Goal: Information Seeking & Learning: Compare options

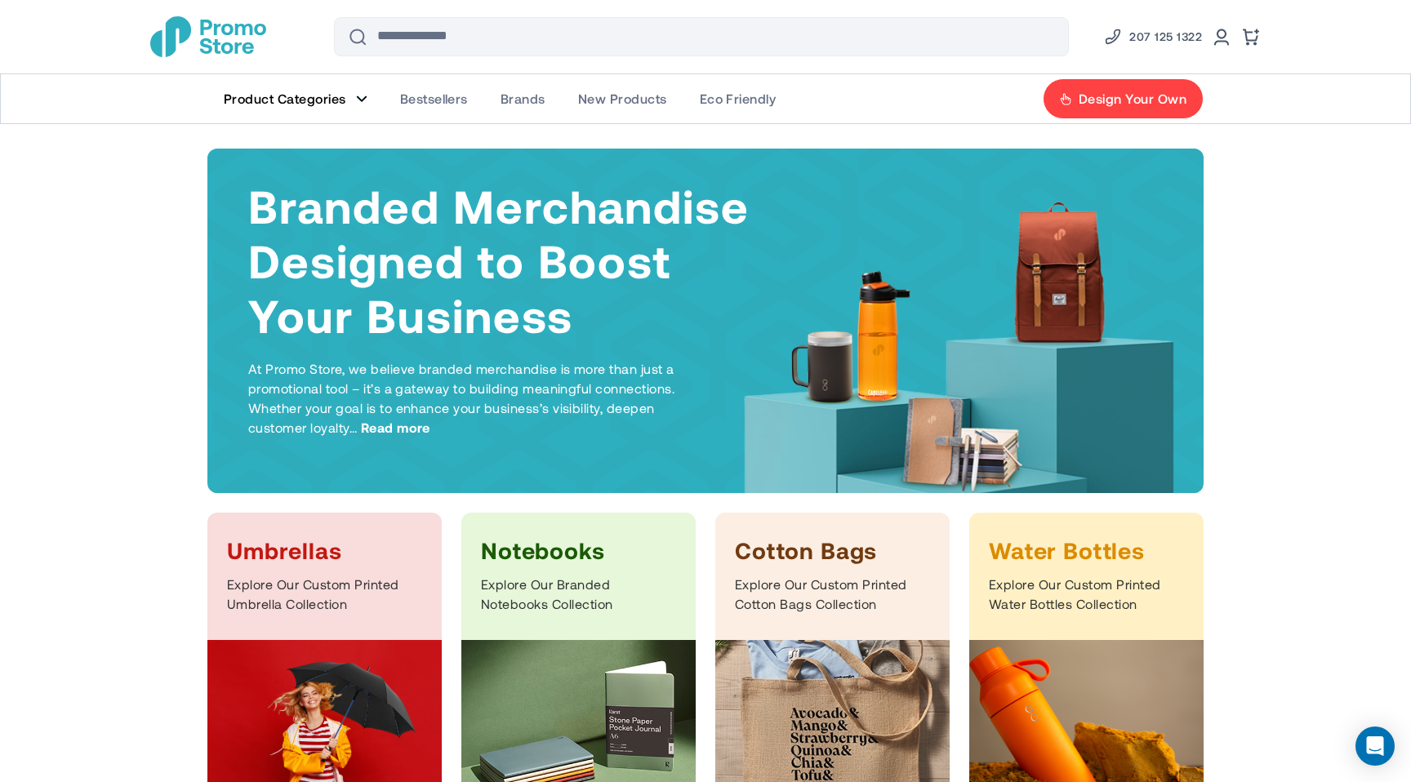
click at [356, 96] on figure "Main Menu" at bounding box center [361, 99] width 11 height 8
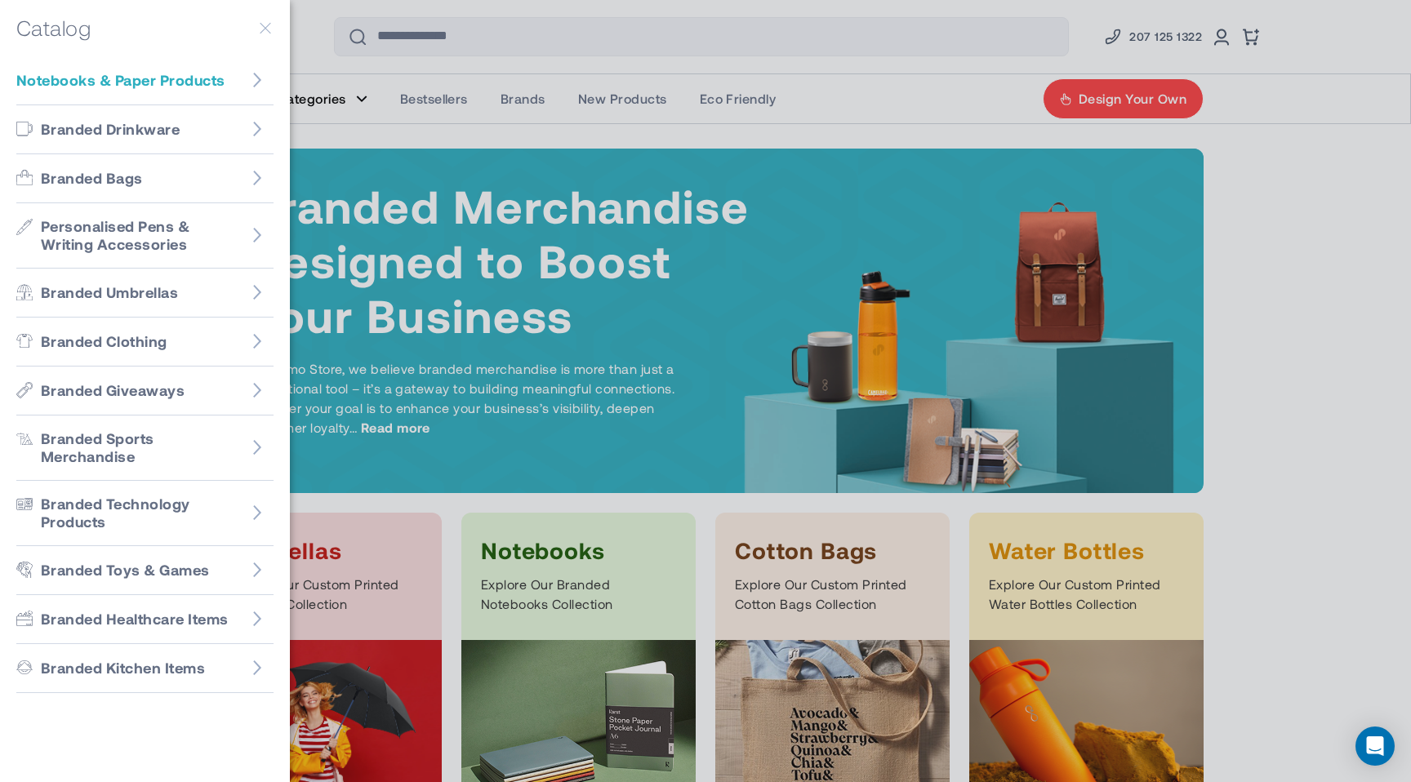
click at [133, 84] on span "Notebooks & Paper Products" at bounding box center [120, 80] width 208 height 19
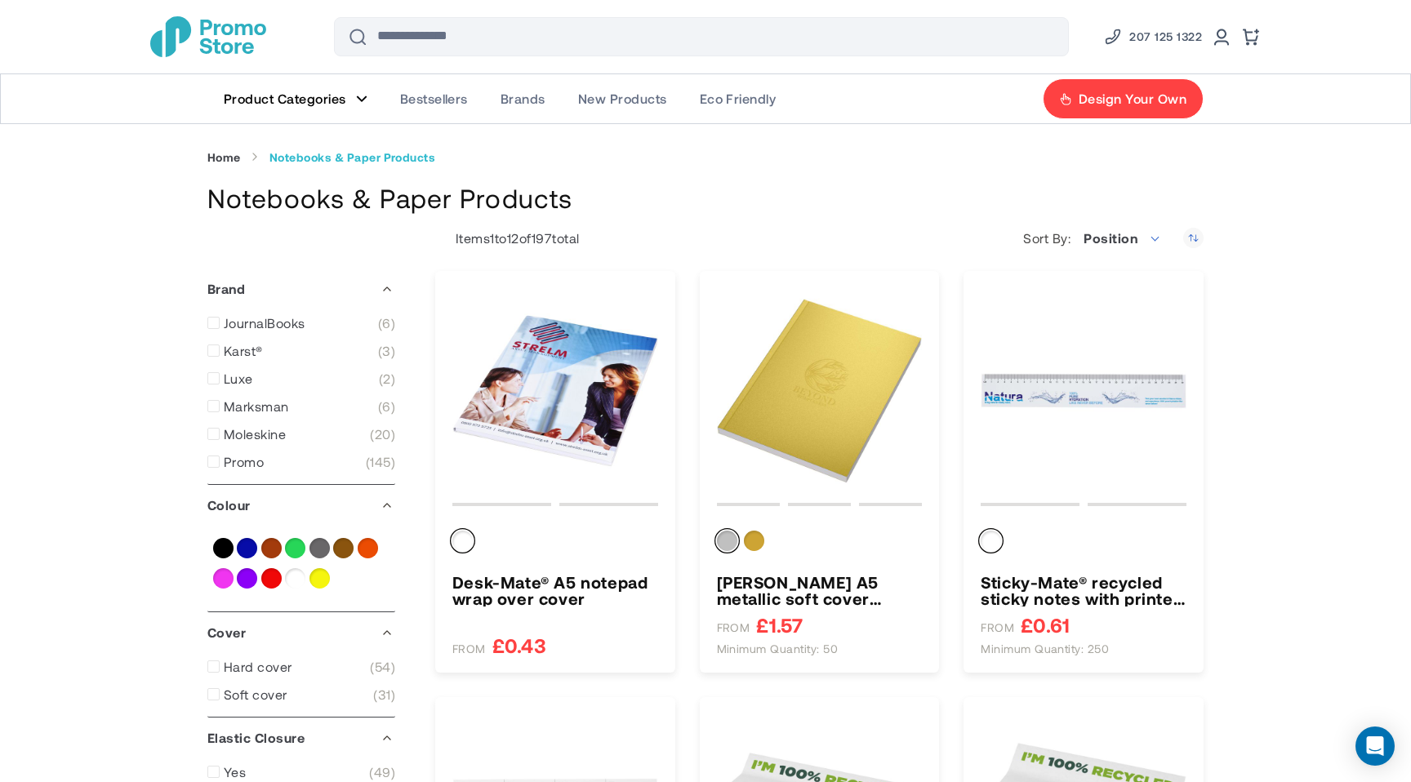
type input "****"
type input "*****"
click at [360, 97] on figure "Main Menu" at bounding box center [361, 99] width 11 height 8
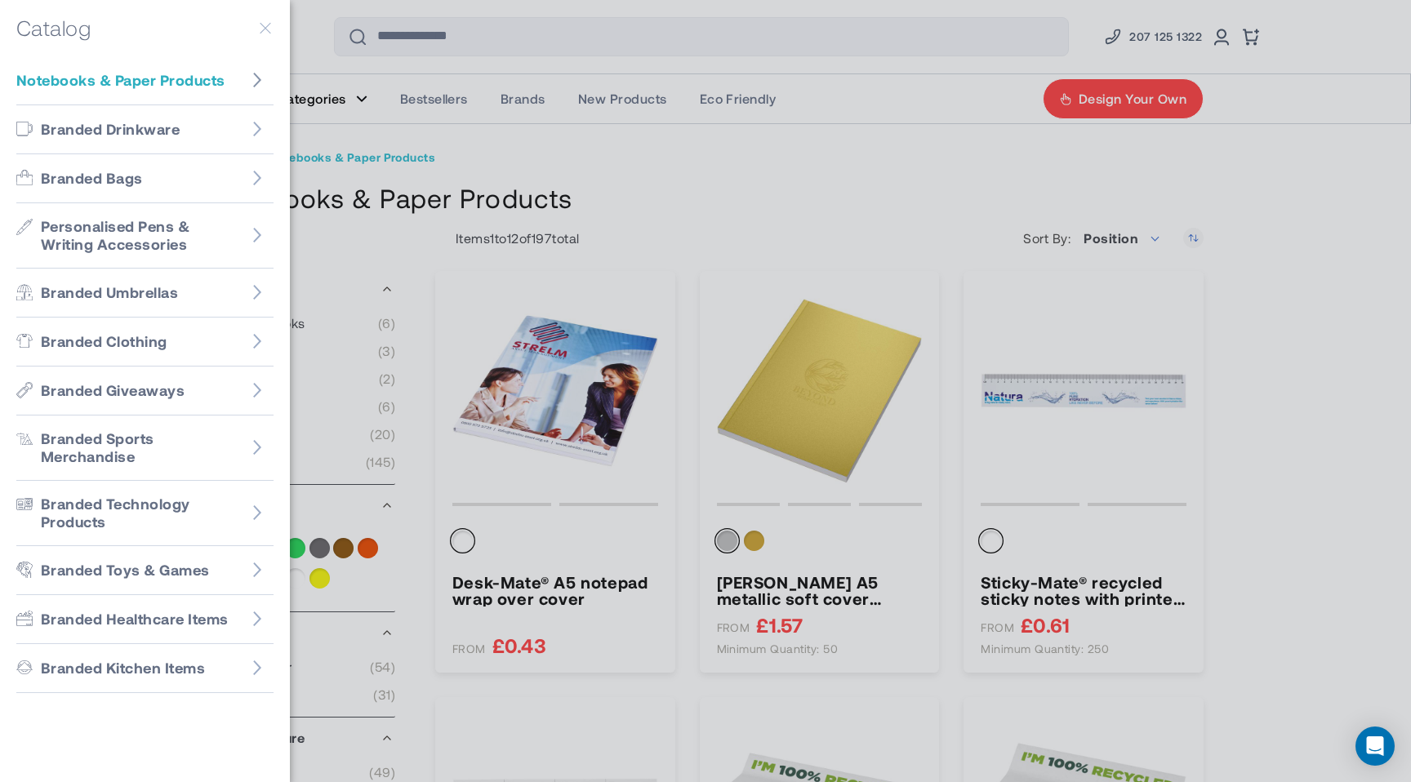
click at [259, 81] on icon "Go to Notebooks & Paper Products" at bounding box center [257, 80] width 8 height 15
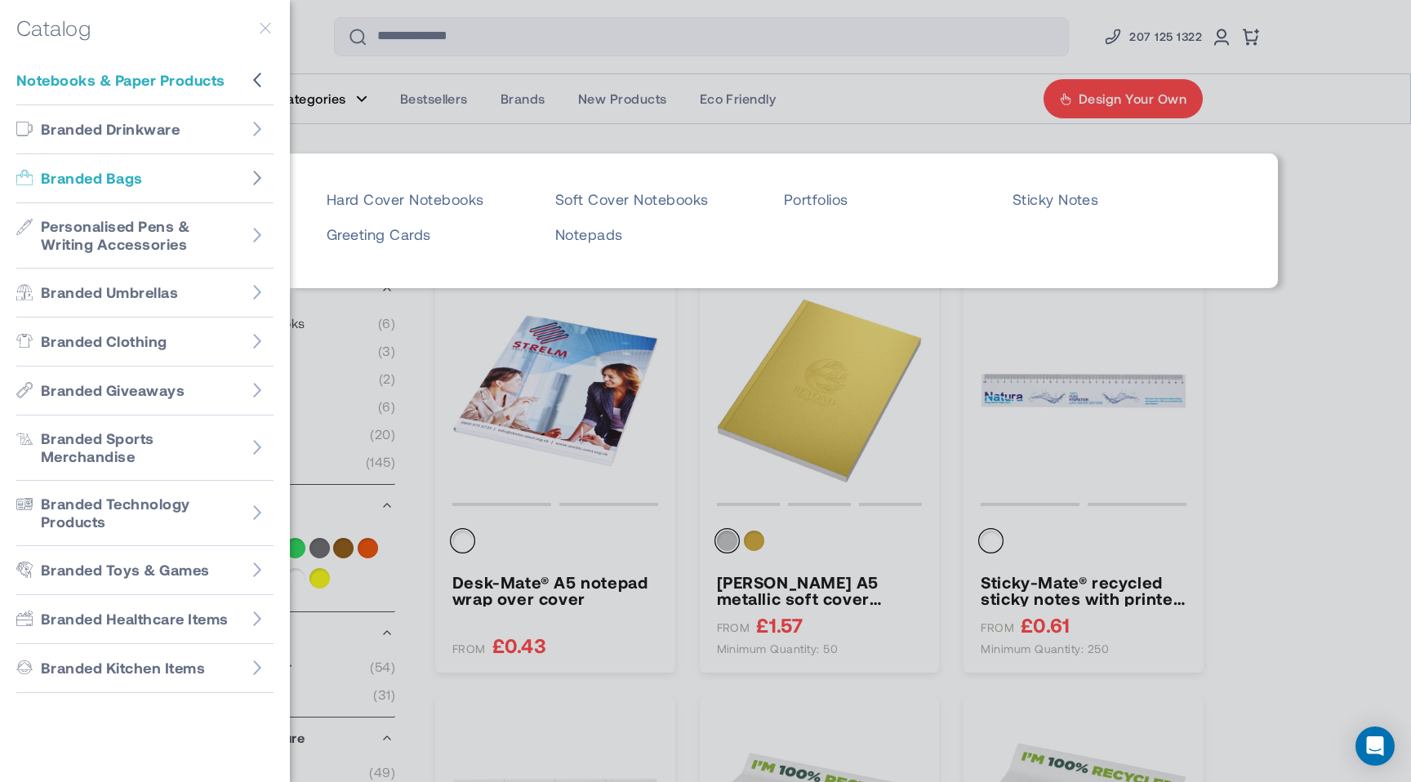
click at [260, 176] on icon "Go to Branded Bags" at bounding box center [257, 178] width 8 height 15
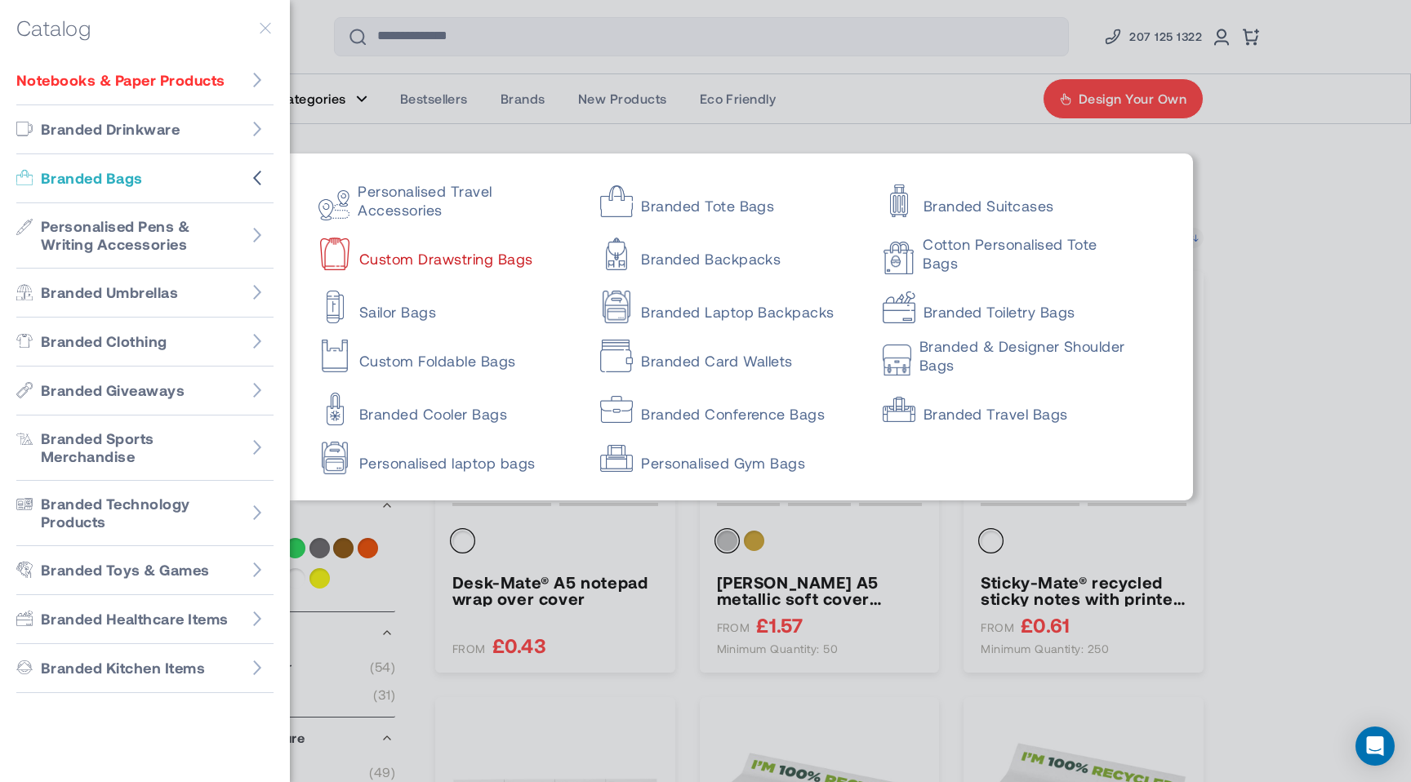
click at [442, 256] on link "Custom Drawstring Bags" at bounding box center [445, 251] width 253 height 33
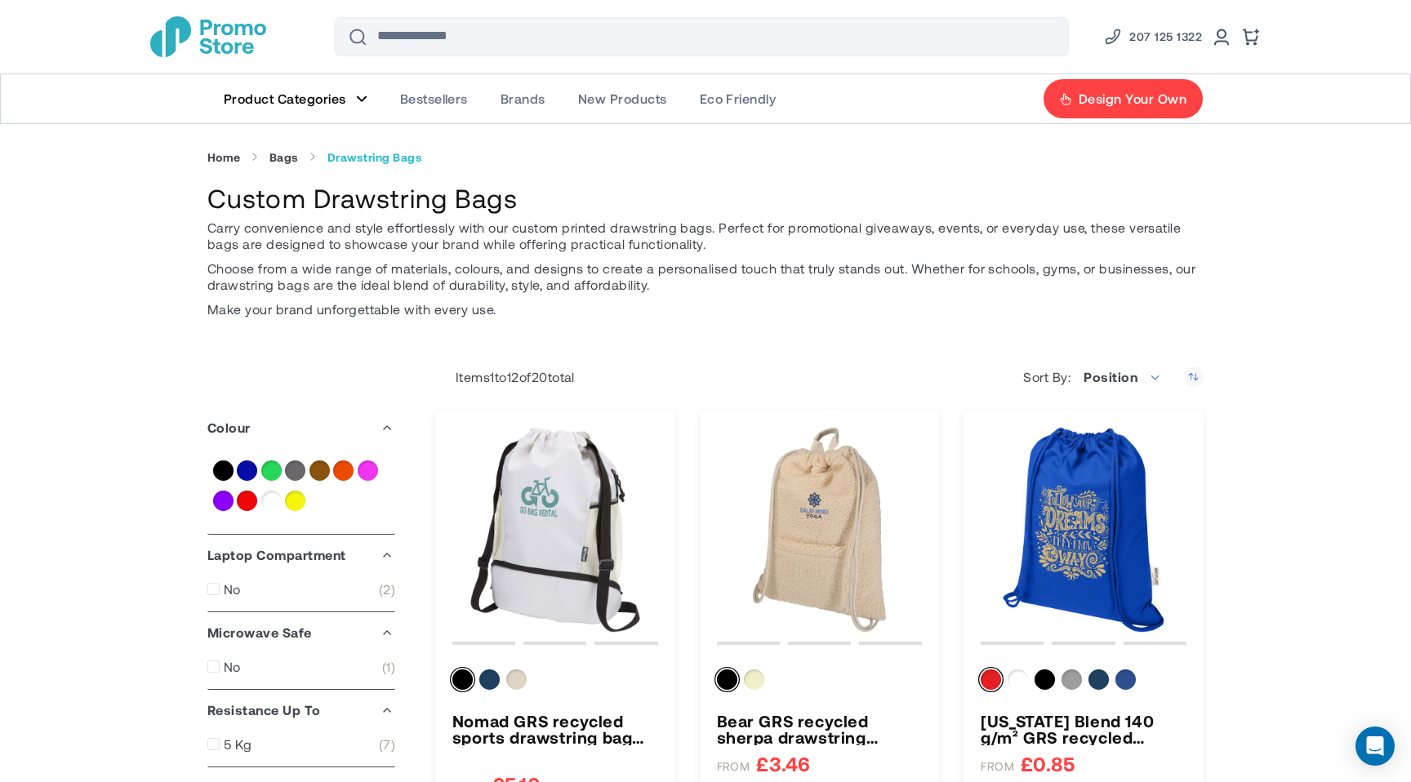
drag, startPoint x: 511, startPoint y: 202, endPoint x: 203, endPoint y: 210, distance: 308.0
copy h1 "Custom Drawstring Bags"
click at [360, 92] on link "Product Categories" at bounding box center [295, 98] width 176 height 49
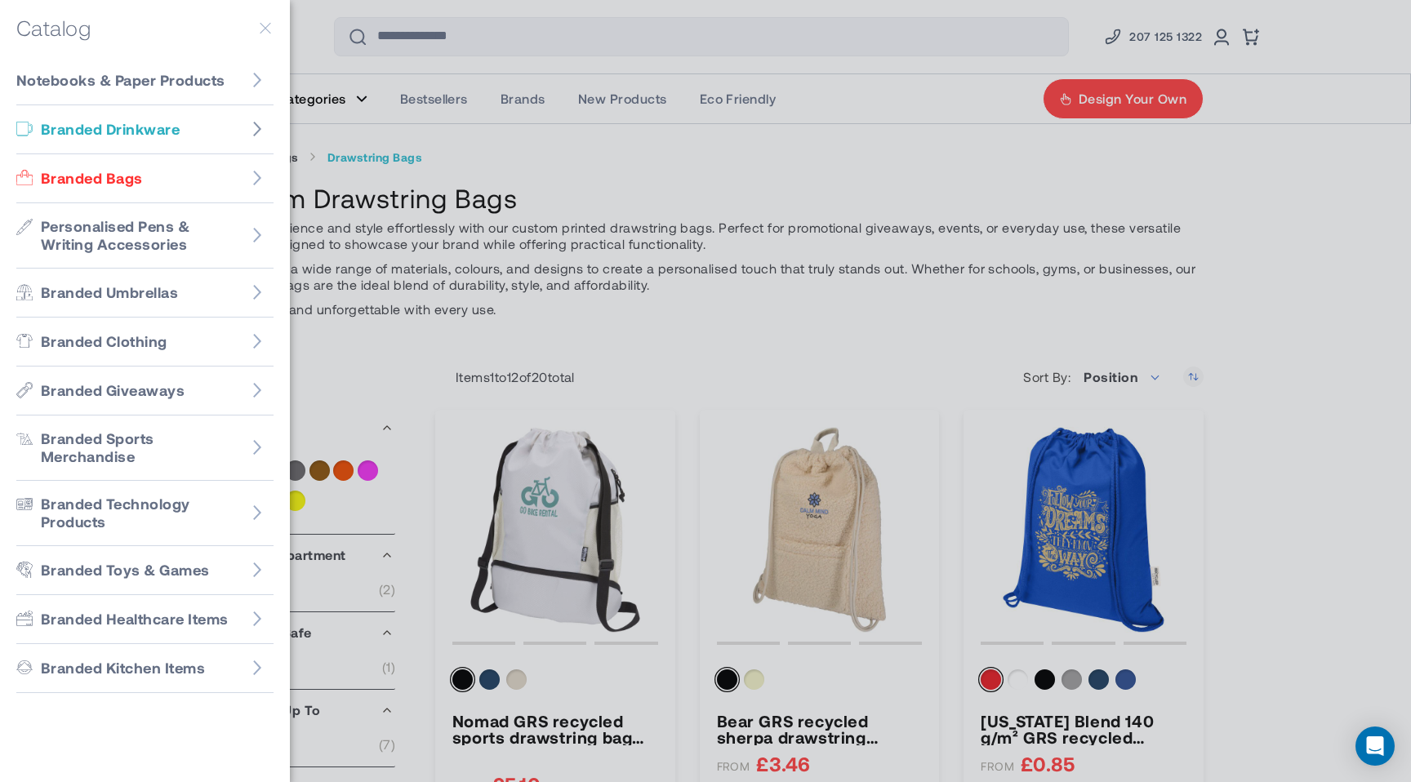
click at [256, 126] on icon "Go to Branded Drinkware" at bounding box center [257, 129] width 16 height 16
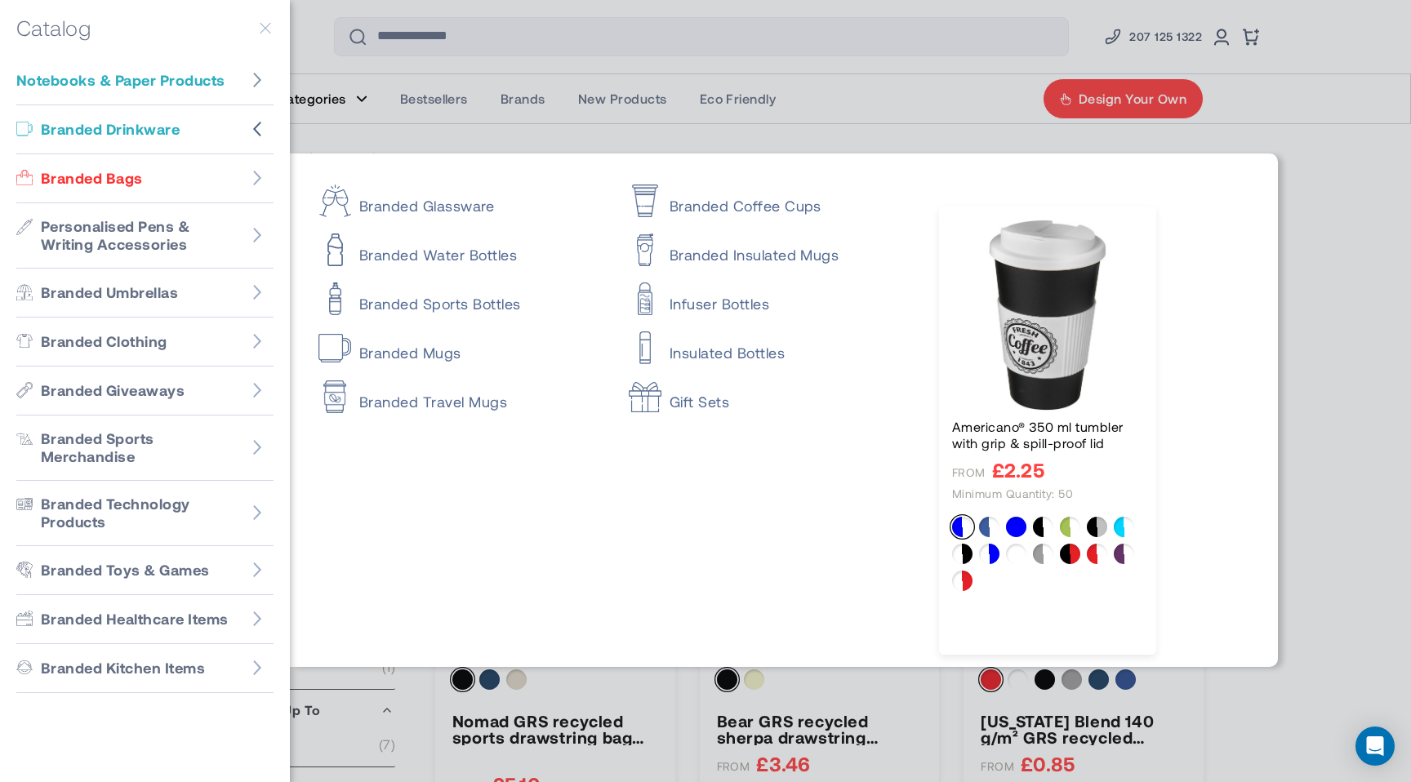
click at [261, 72] on icon "Go to Notebooks & Paper Products" at bounding box center [257, 80] width 16 height 16
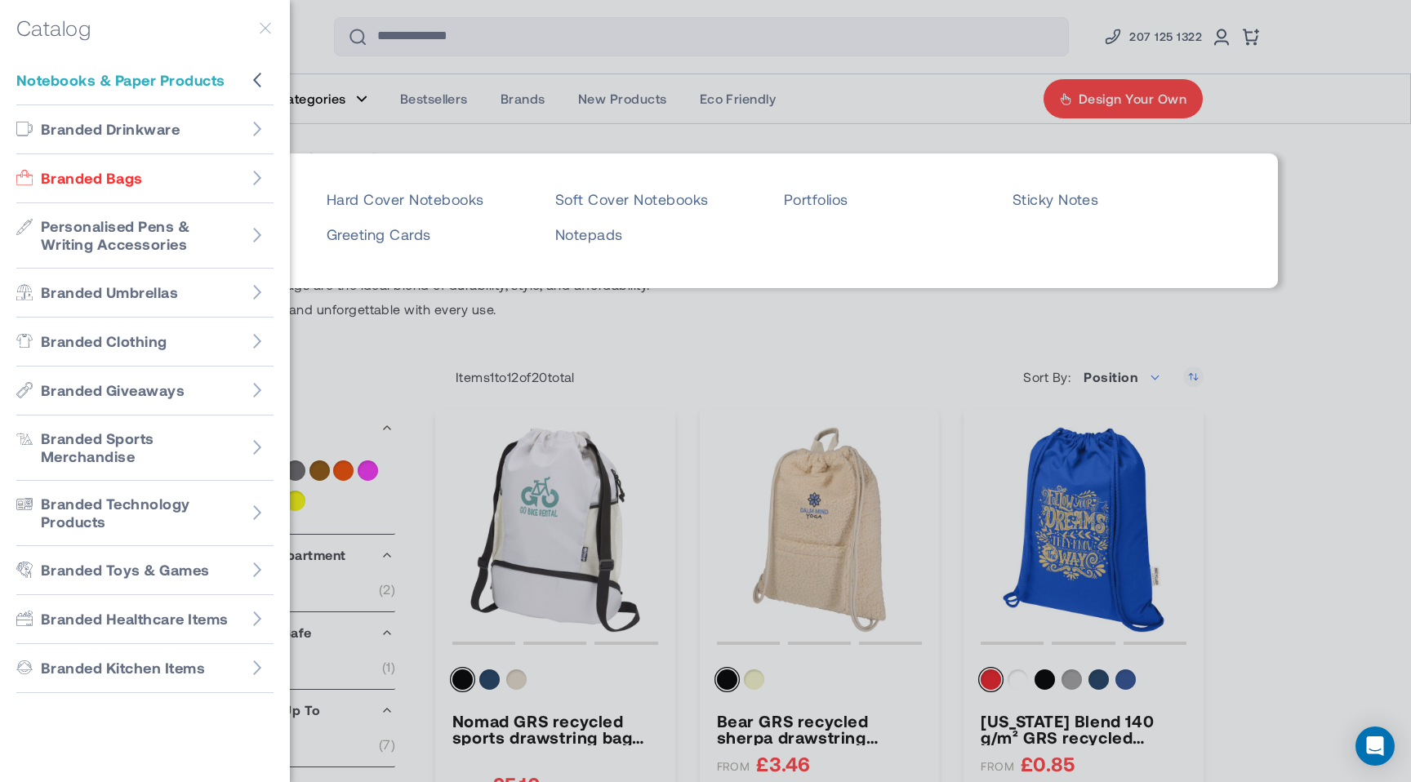
click at [582, 206] on link "Soft Cover Notebooks" at bounding box center [655, 199] width 200 height 19
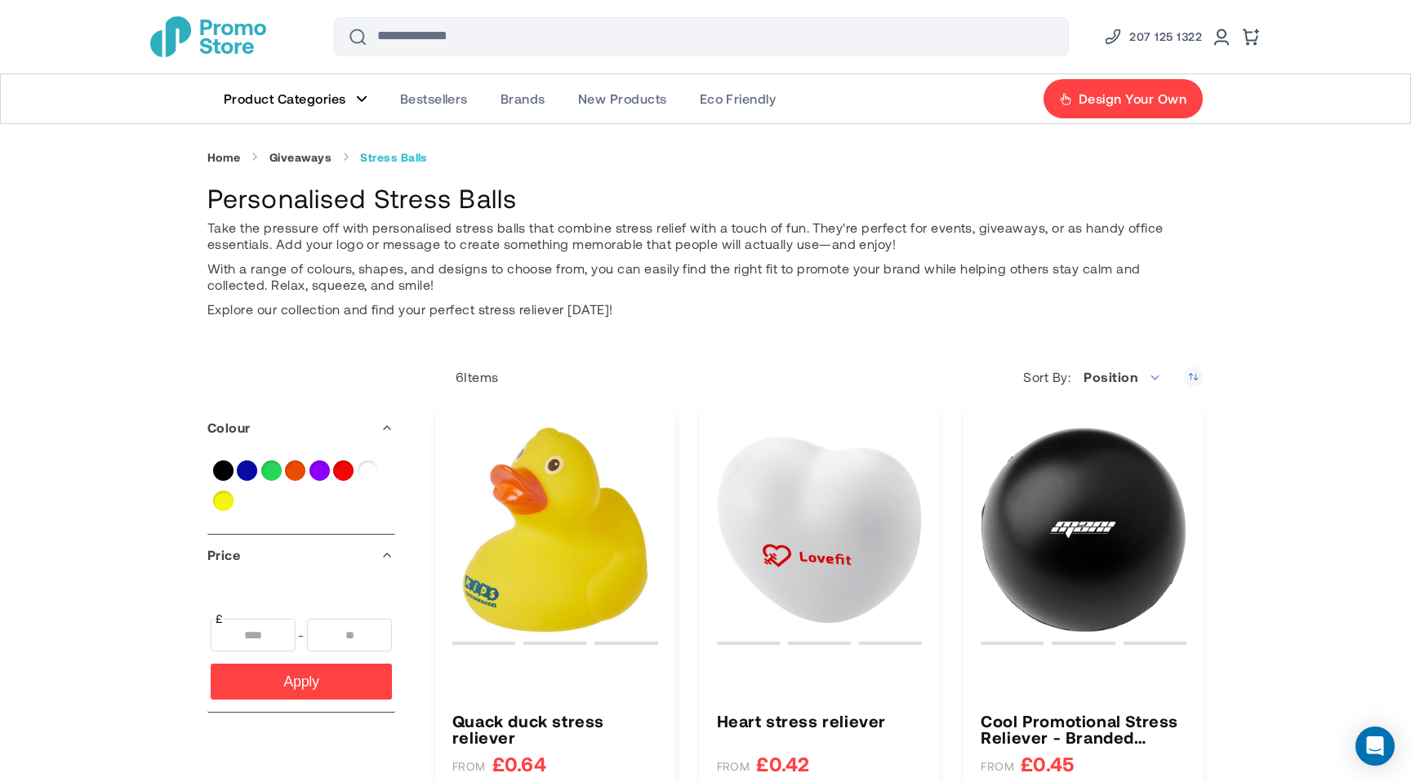
type input "****"
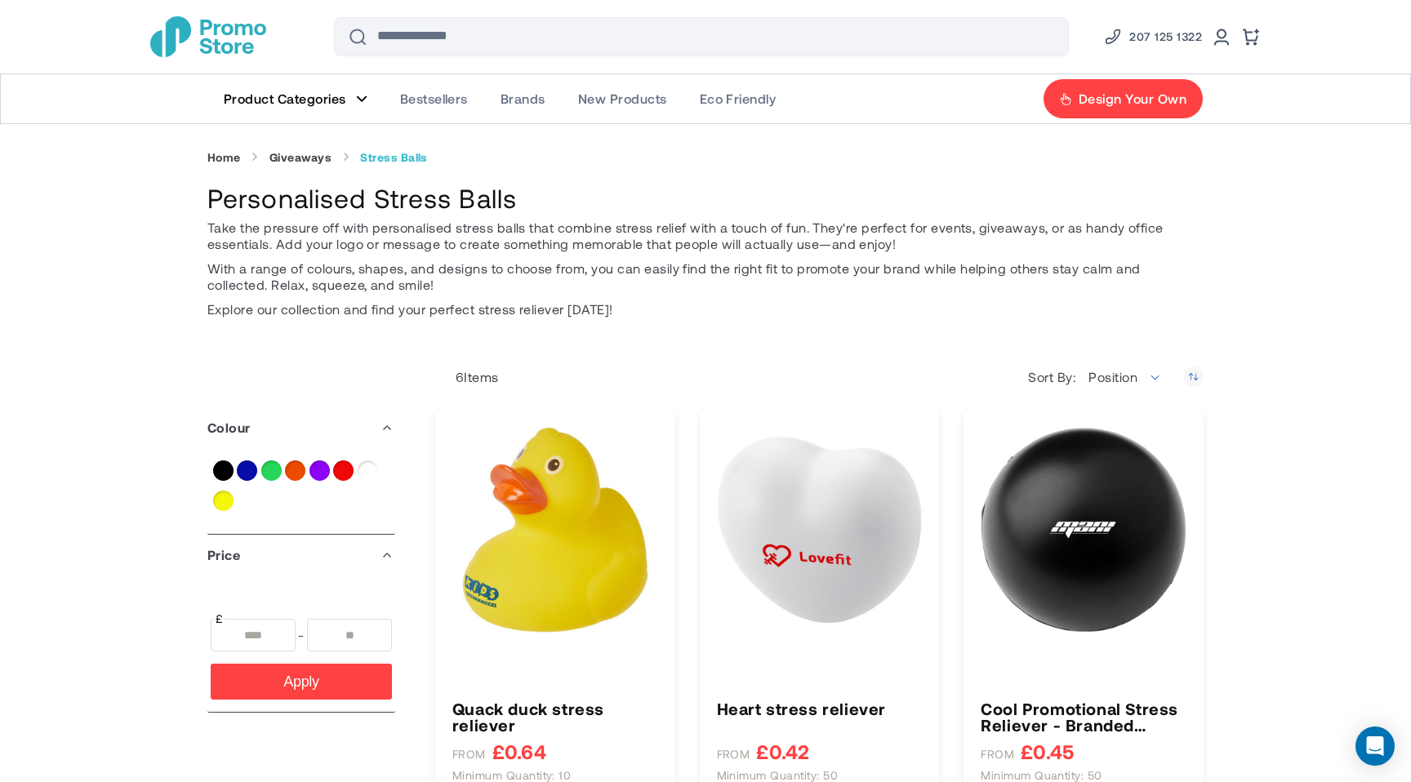
type input "****"
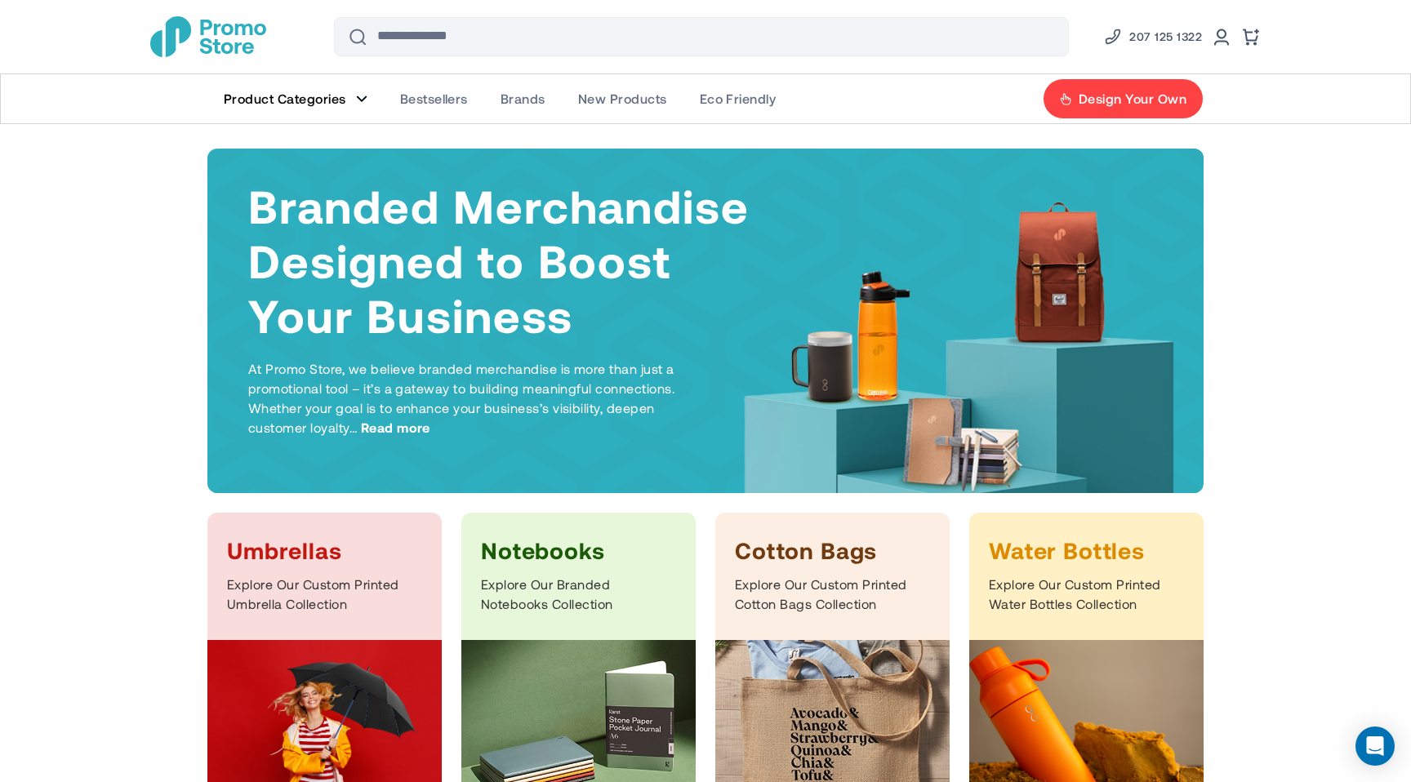
click at [368, 98] on link "Product Categories" at bounding box center [295, 98] width 176 height 49
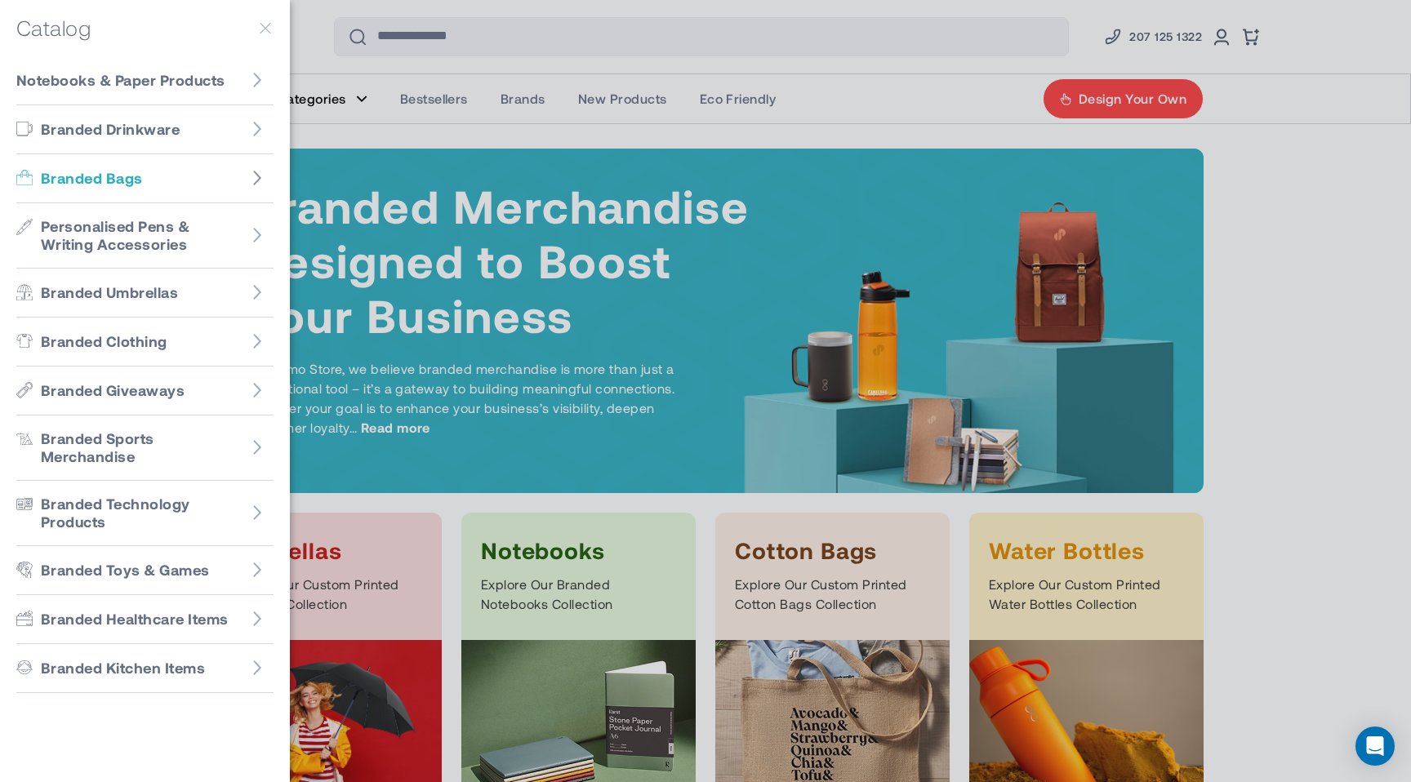
click at [259, 170] on icon "Go to Branded Bags" at bounding box center [257, 178] width 16 height 16
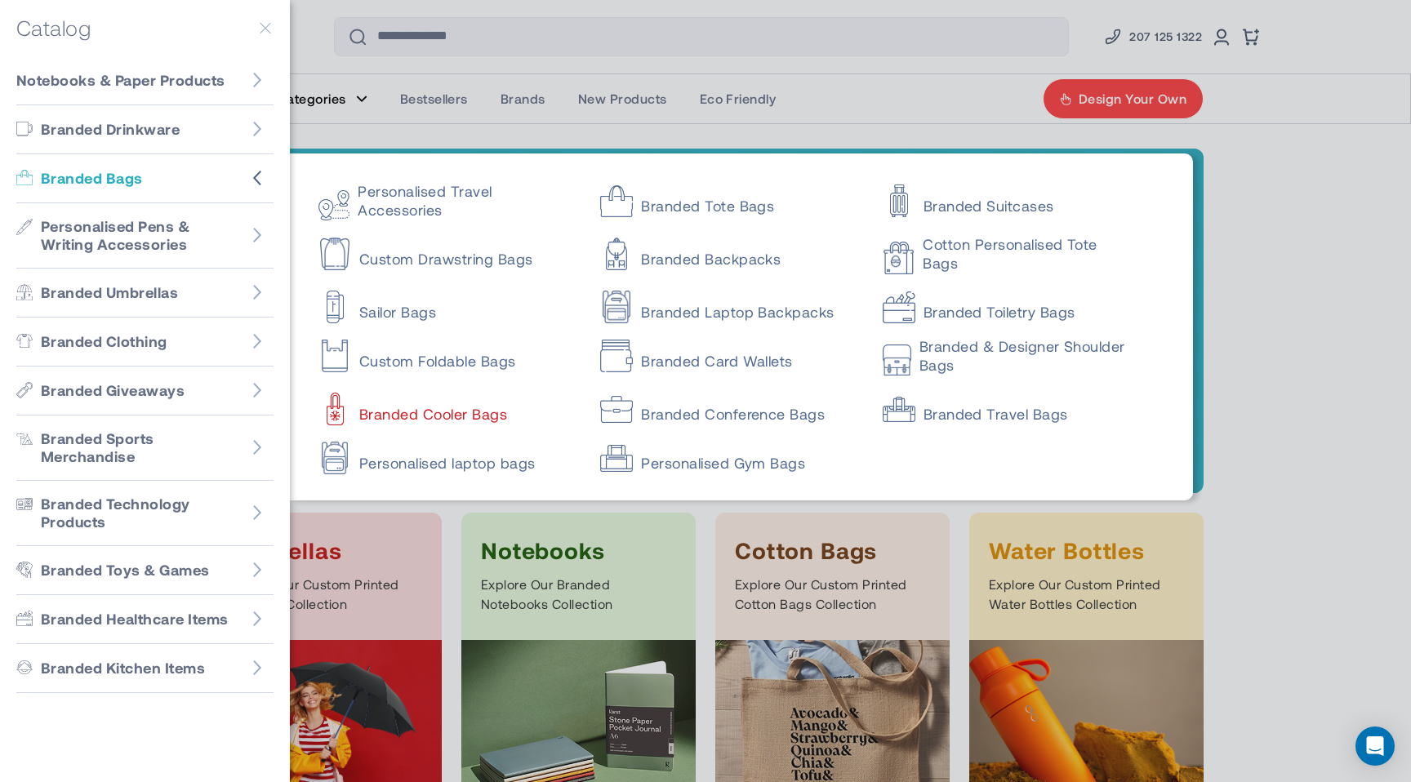
click at [447, 414] on link "Branded Cooler Bags" at bounding box center [445, 406] width 253 height 33
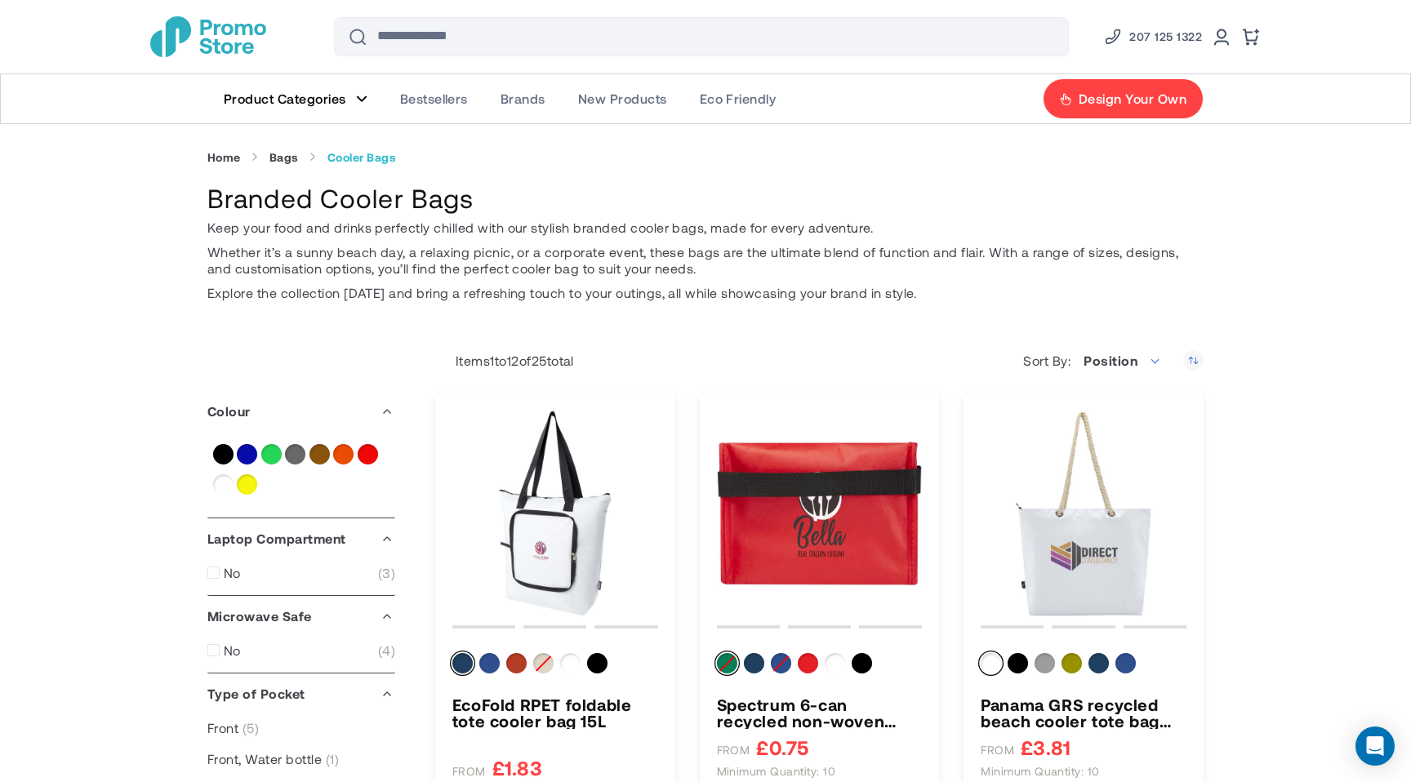
drag, startPoint x: 482, startPoint y: 192, endPoint x: 205, endPoint y: 186, distance: 276.9
copy h1 "Branded Cooler Bags"
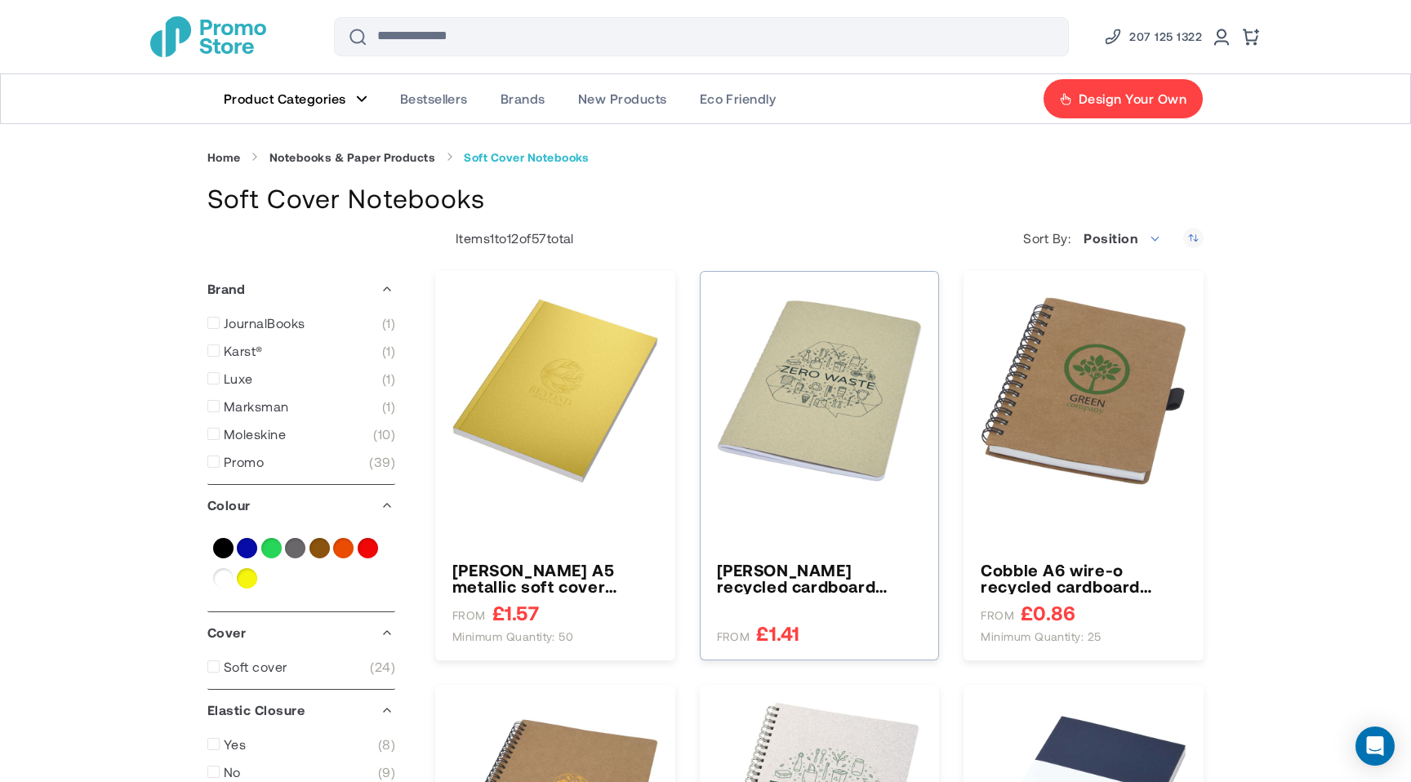
type input "****"
type input "*****"
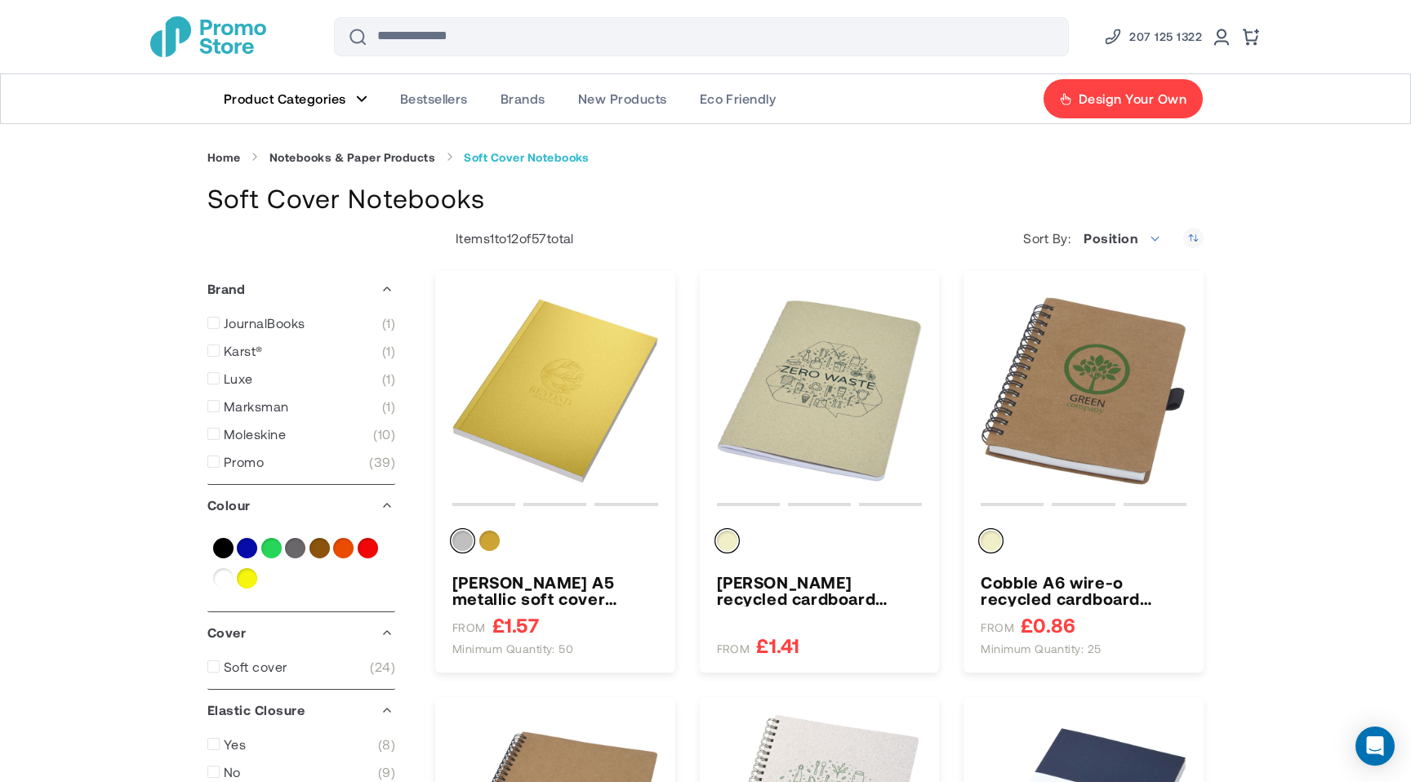
drag, startPoint x: 205, startPoint y: 205, endPoint x: 591, endPoint y: 203, distance: 386.3
copy h1 "Soft Cover Notebooks"
click at [364, 102] on figure "Main Menu" at bounding box center [361, 99] width 11 height 8
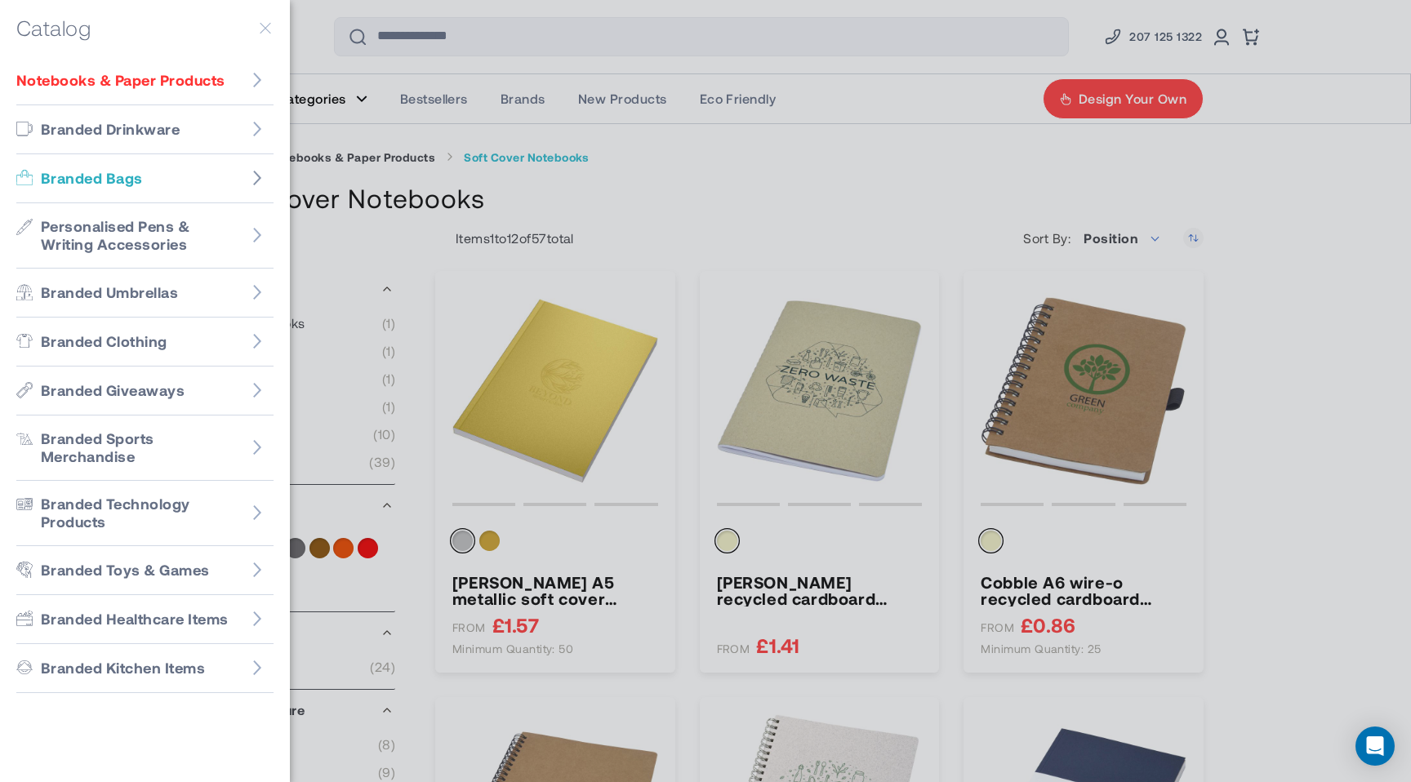
click at [260, 174] on icon "Go to Branded Bags" at bounding box center [257, 178] width 16 height 16
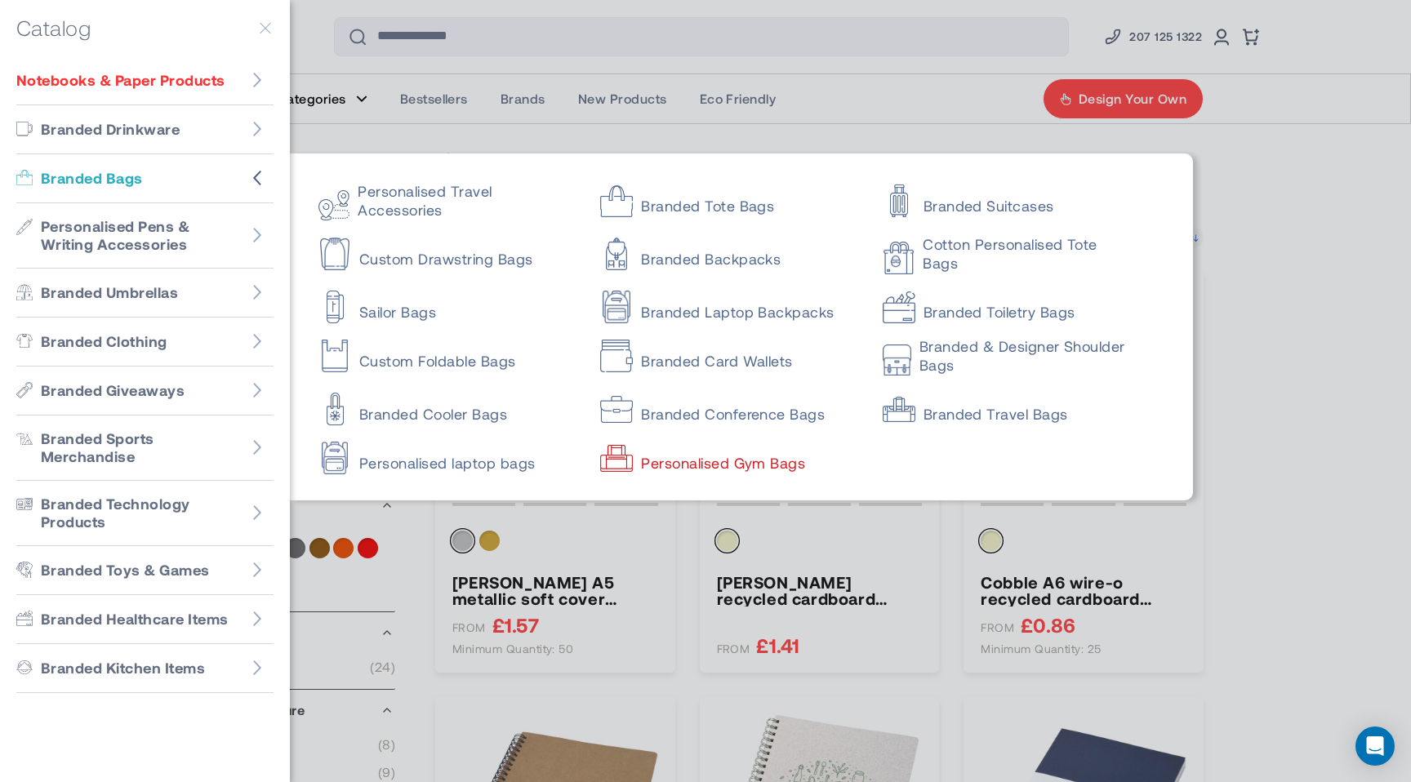
click at [763, 455] on link "Personalised Gym Bags" at bounding box center [741, 455] width 282 height 33
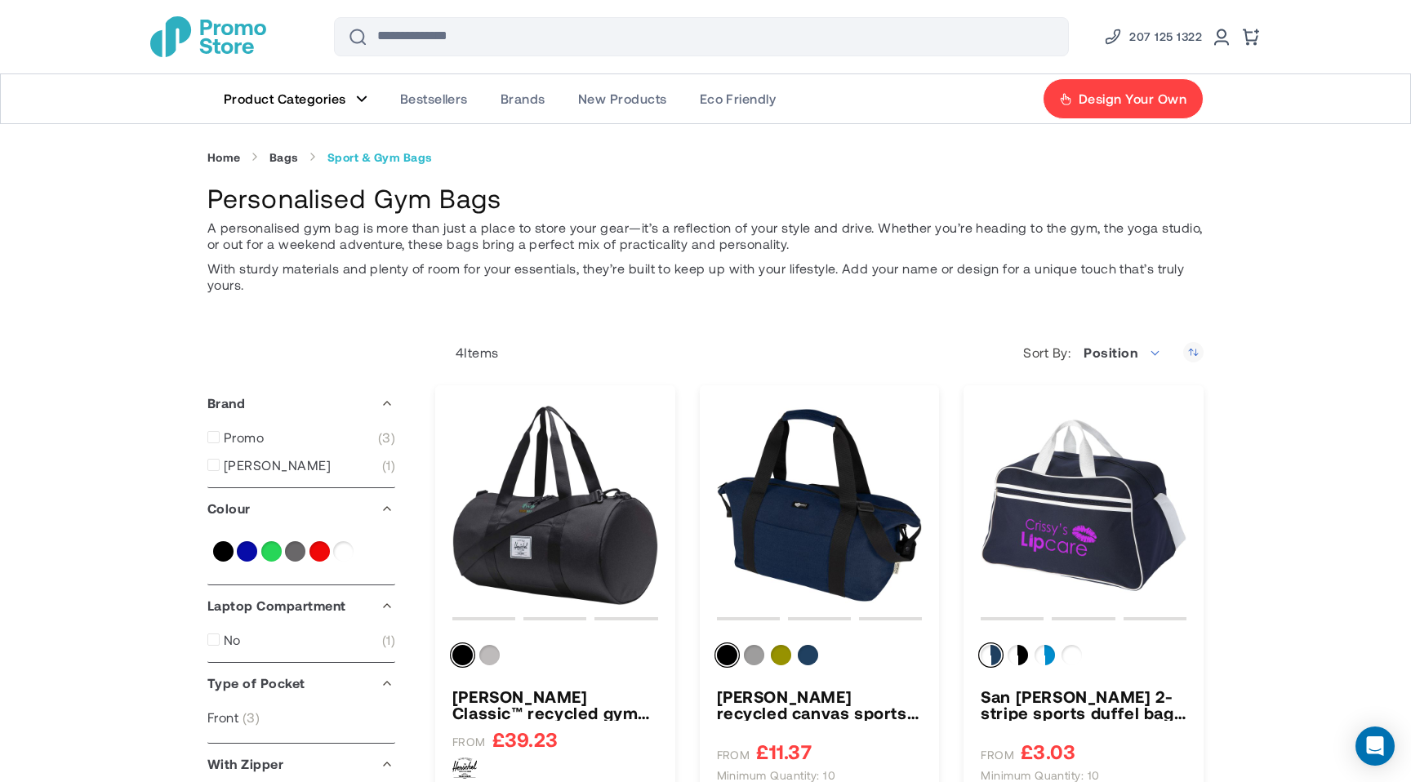
drag, startPoint x: 544, startPoint y: 212, endPoint x: 165, endPoint y: 203, distance: 379.1
copy h1 "Personalised Gym Bags"
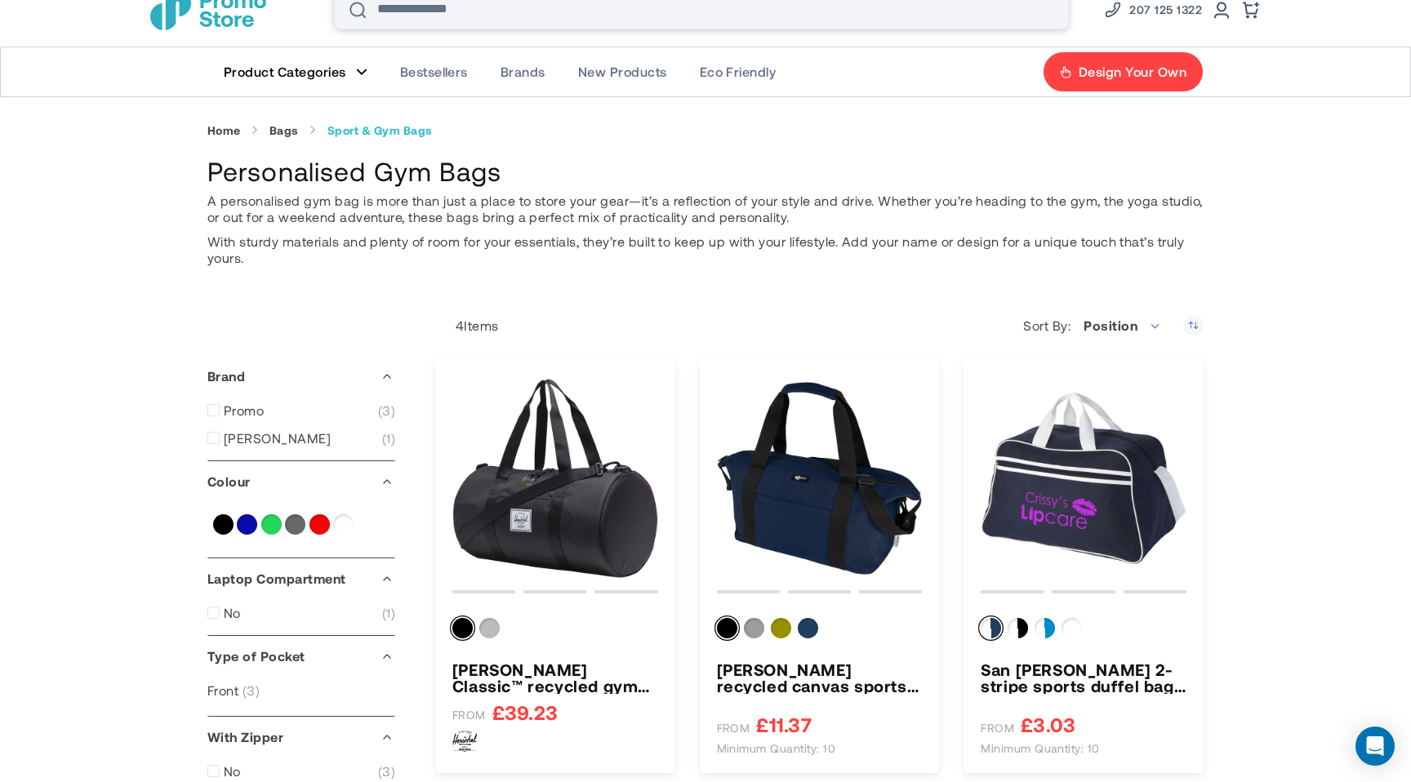
scroll to position [17, 0]
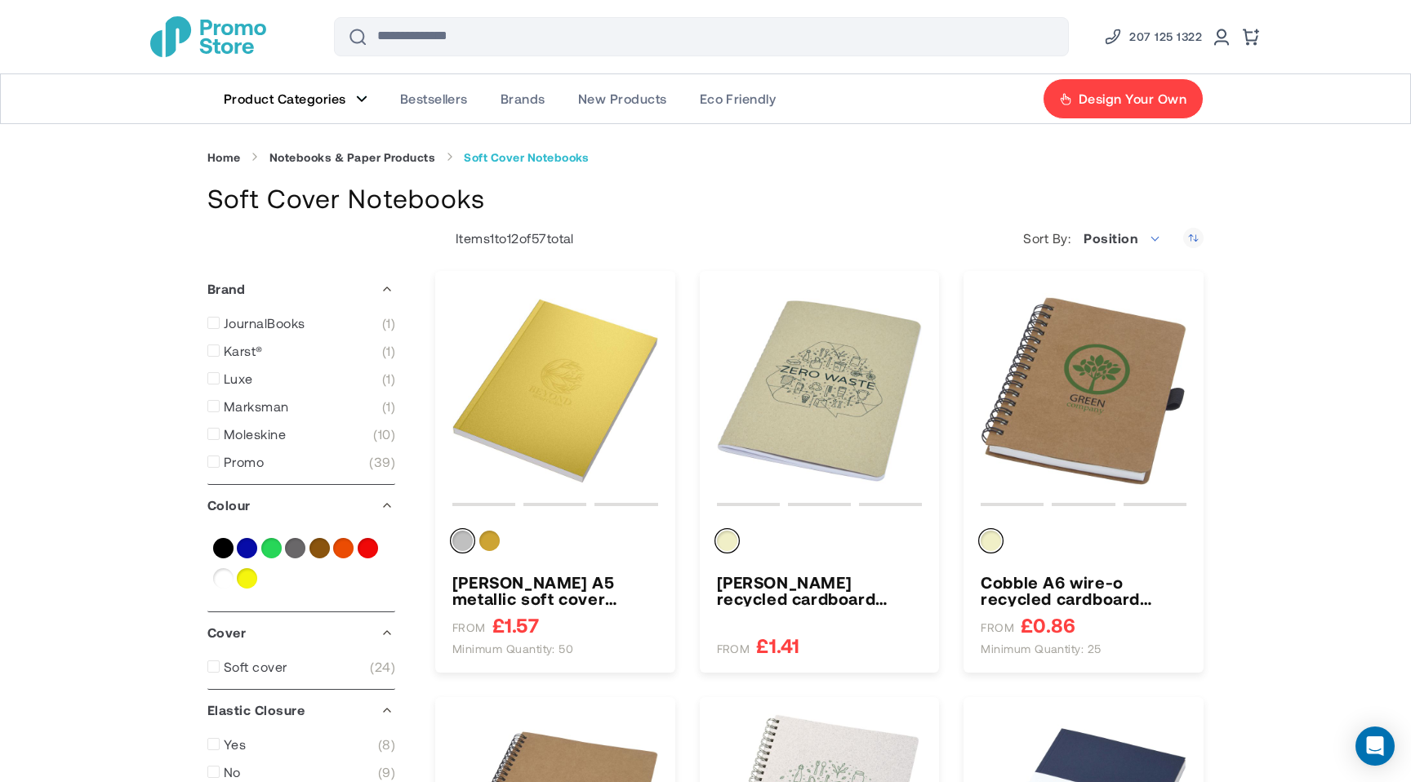
click at [374, 95] on link "Product Categories" at bounding box center [295, 98] width 176 height 49
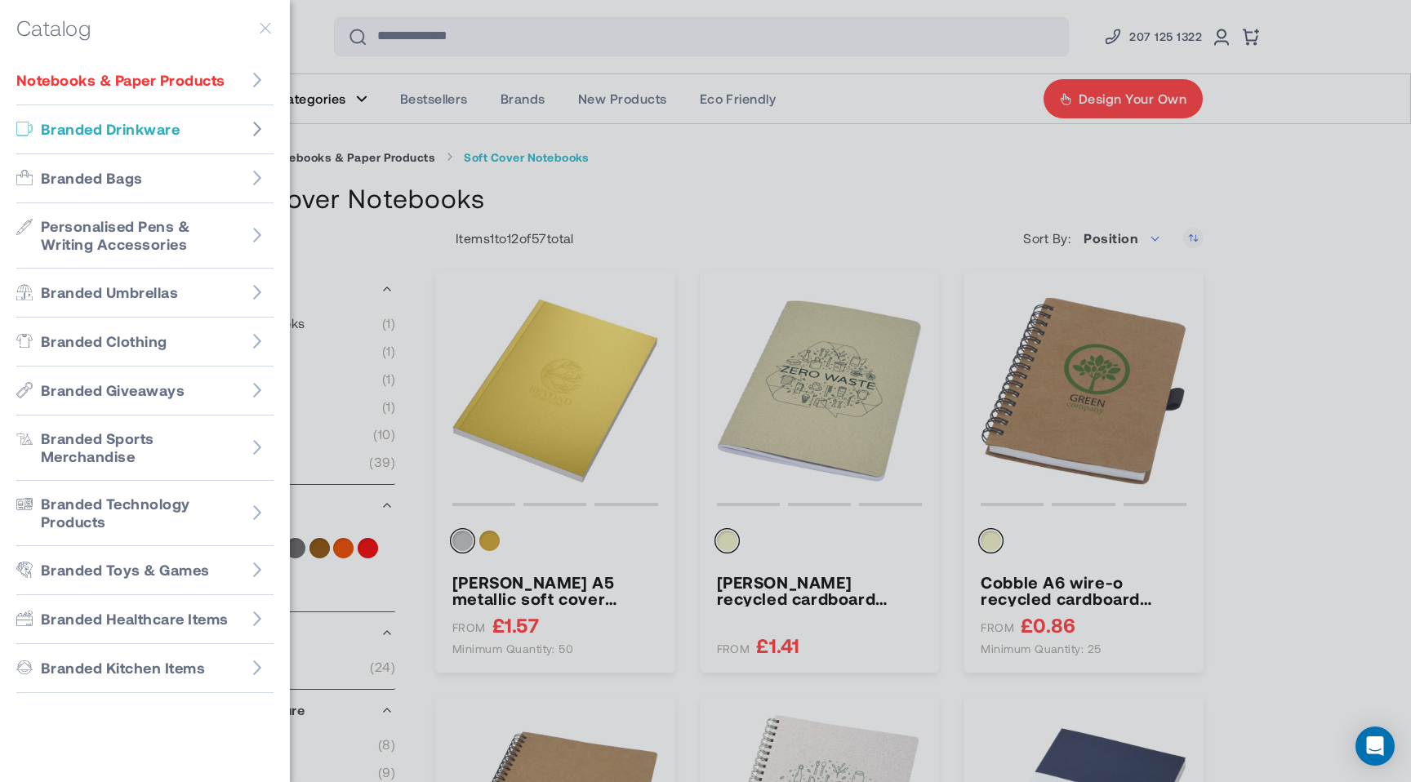
click at [257, 127] on icon "Go to Branded Drinkware" at bounding box center [257, 129] width 8 height 15
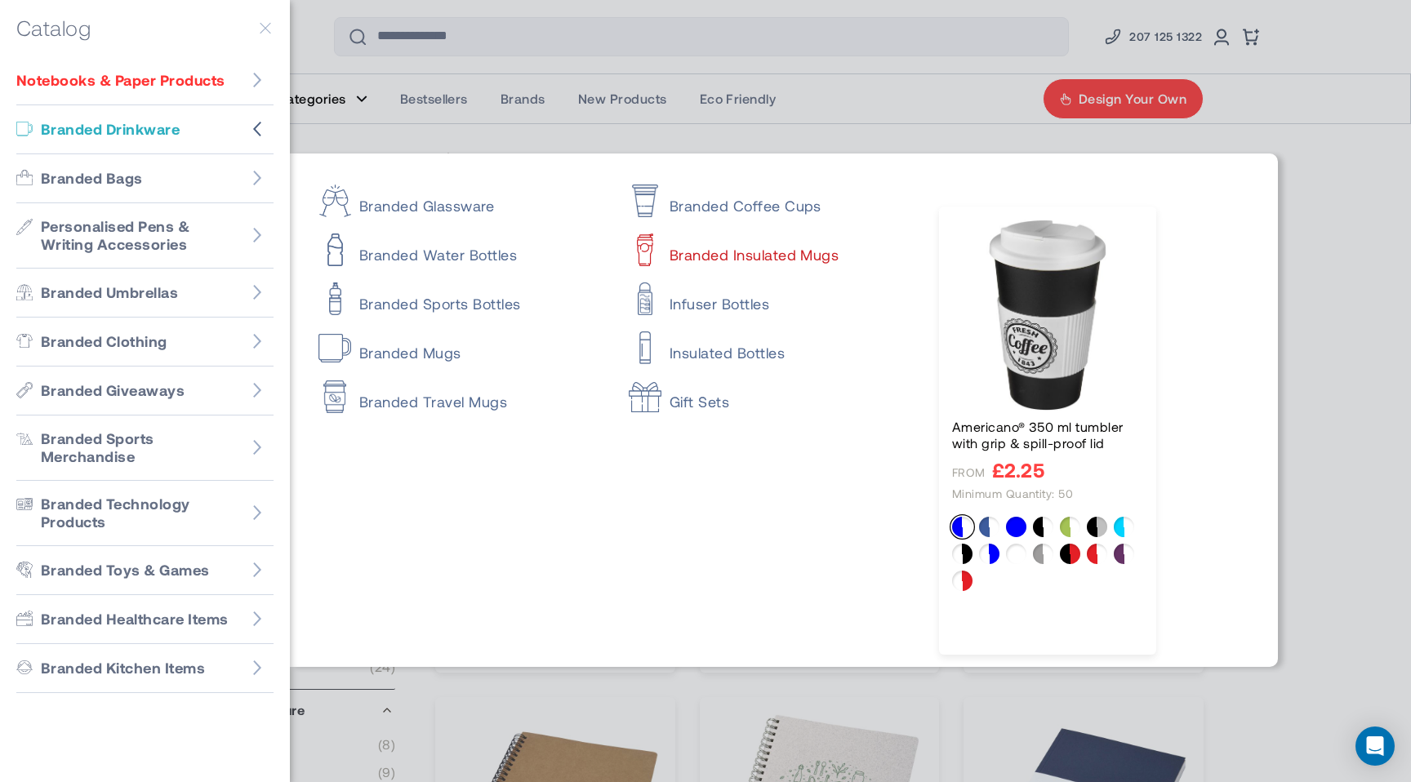
click at [734, 256] on link "Branded Insulated Mugs" at bounding box center [770, 247] width 282 height 33
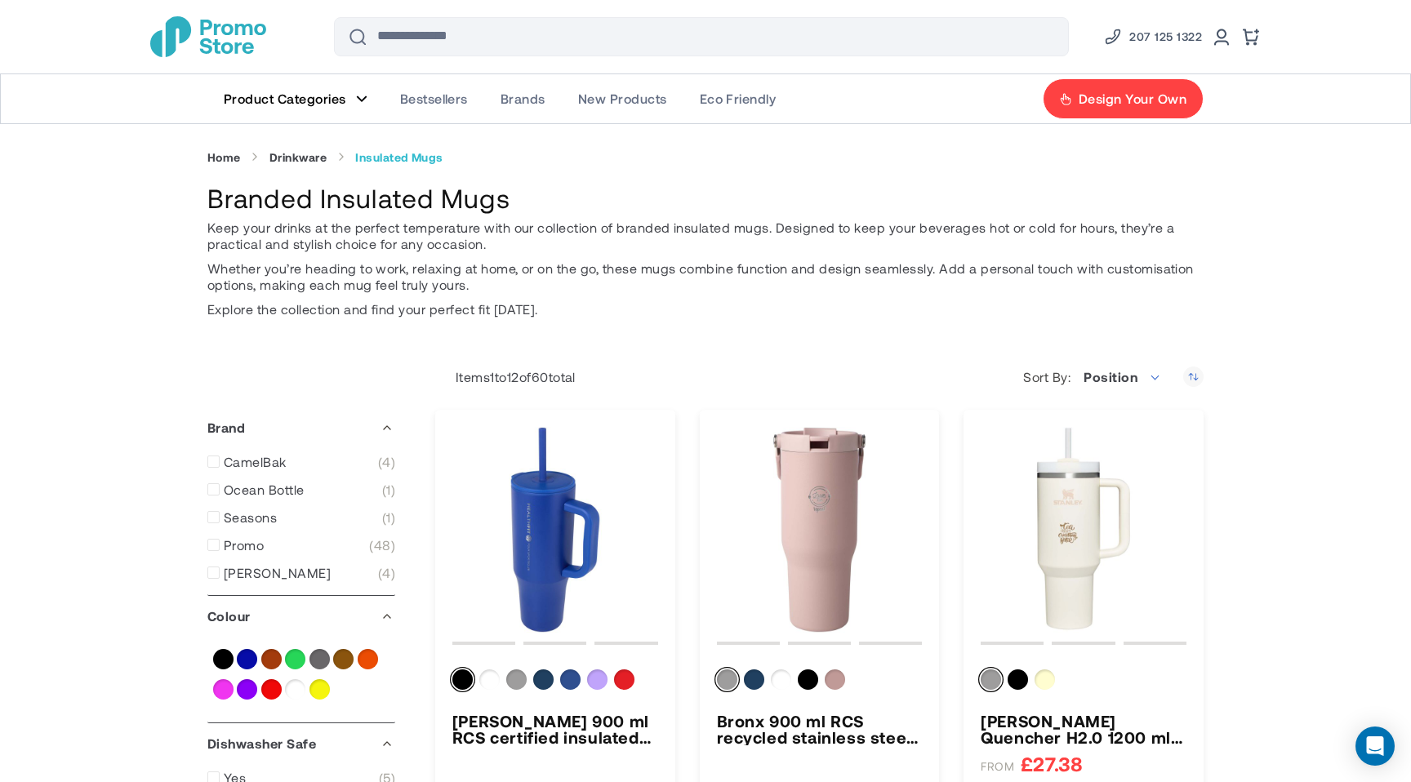
drag, startPoint x: 203, startPoint y: 198, endPoint x: 551, endPoint y: 196, distance: 347.9
copy h1 "Branded Insulated Mugs"
click at [361, 104] on link "Product Categories" at bounding box center [295, 98] width 176 height 49
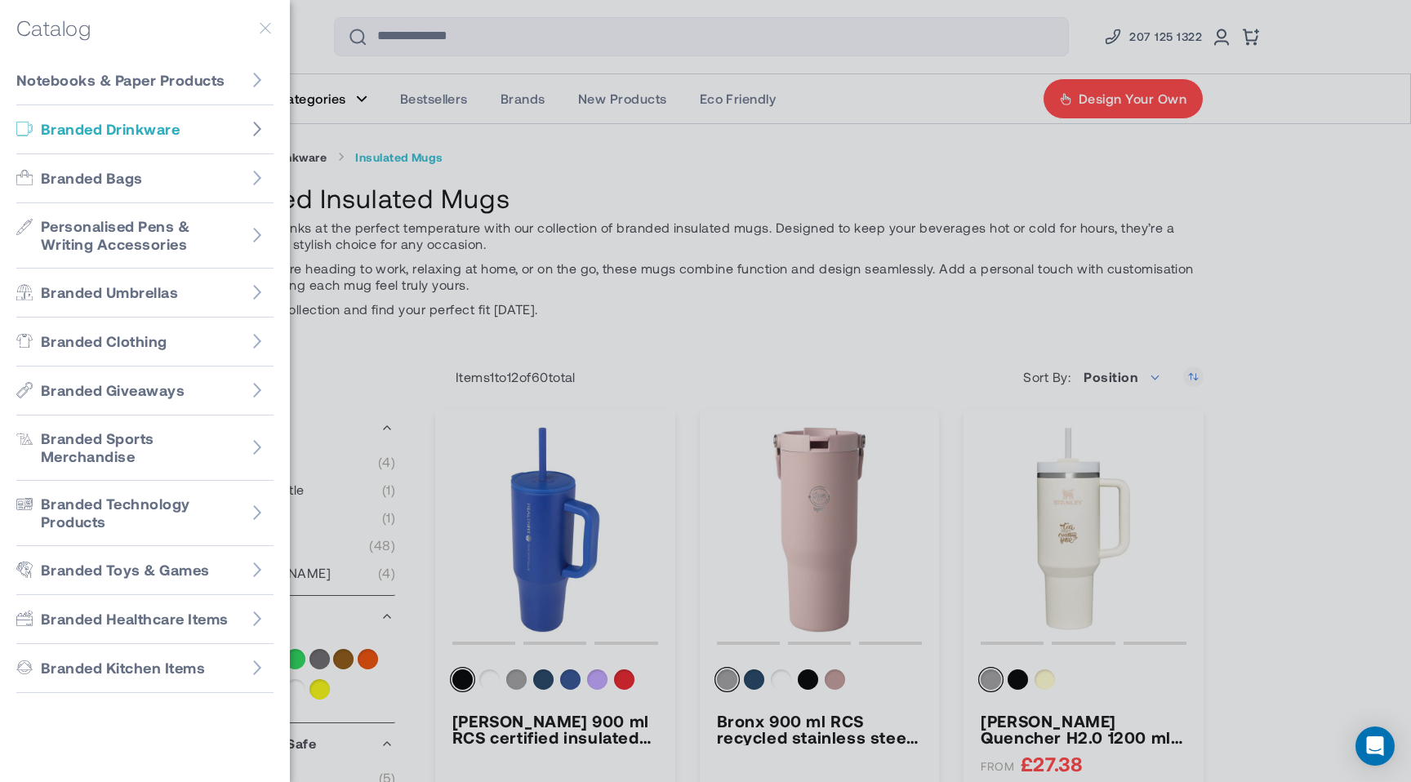
click at [260, 132] on icon "Go to Branded Drinkware" at bounding box center [257, 129] width 16 height 16
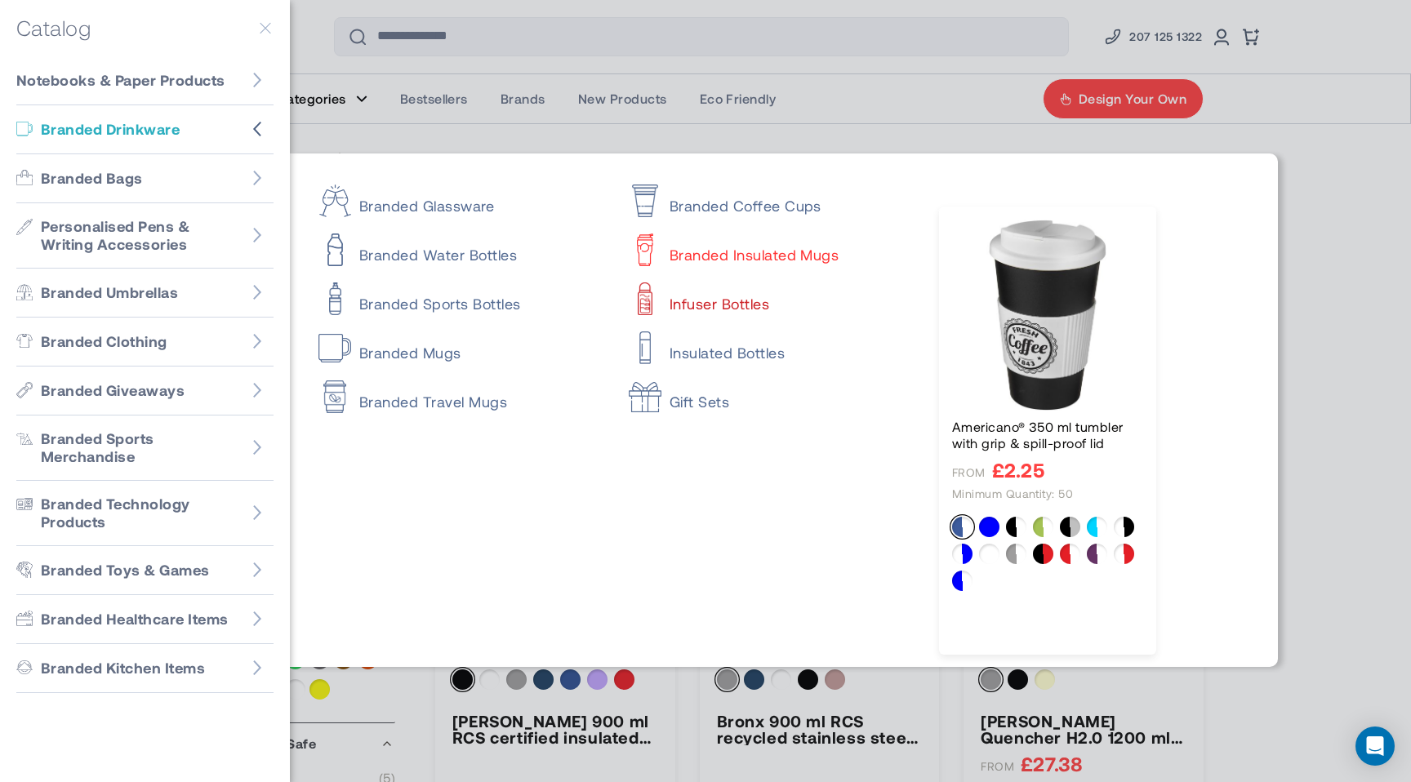
click at [712, 305] on link "Infuser Bottles" at bounding box center [770, 296] width 282 height 33
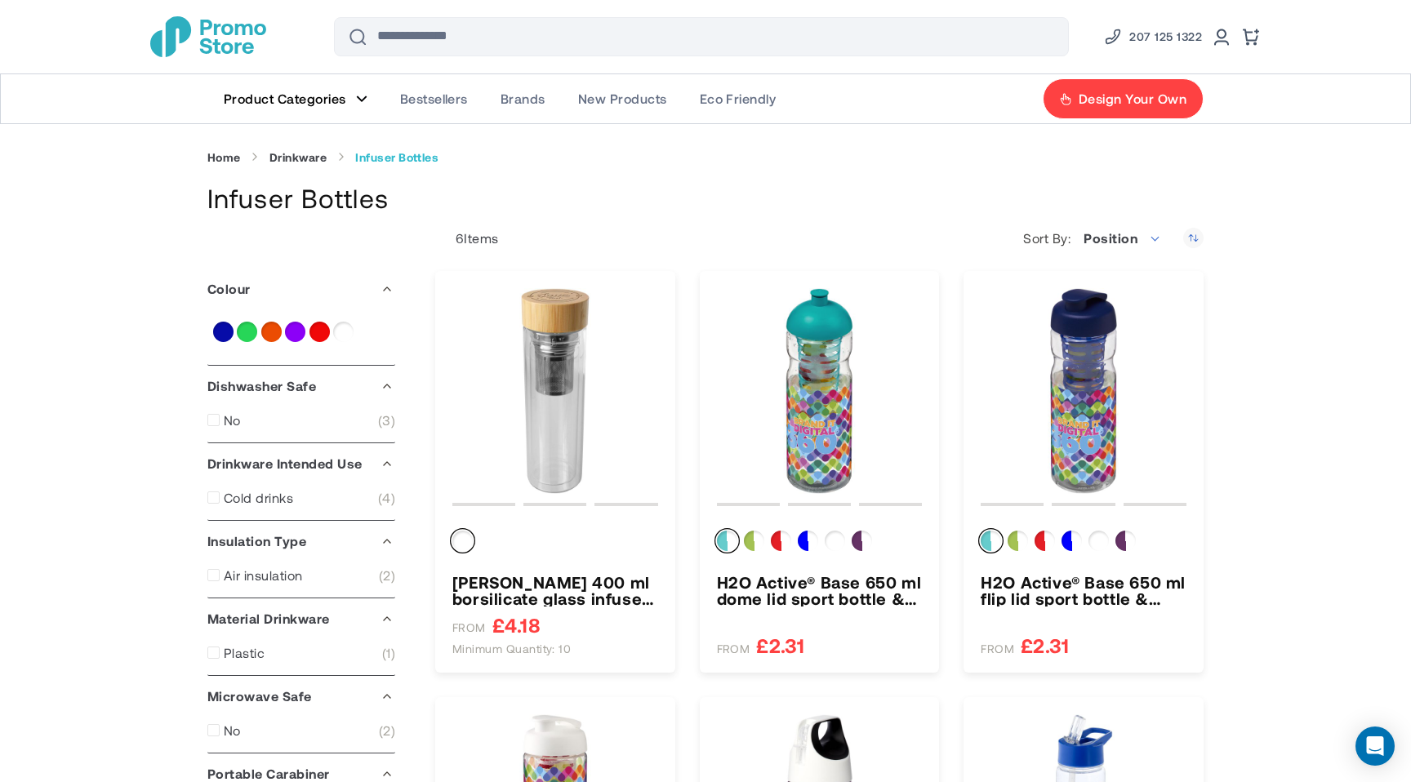
drag, startPoint x: 373, startPoint y: 192, endPoint x: 177, endPoint y: 194, distance: 196.0
copy h1 "Infuser Bottles"
click at [359, 100] on figure "Main Menu" at bounding box center [361, 99] width 11 height 8
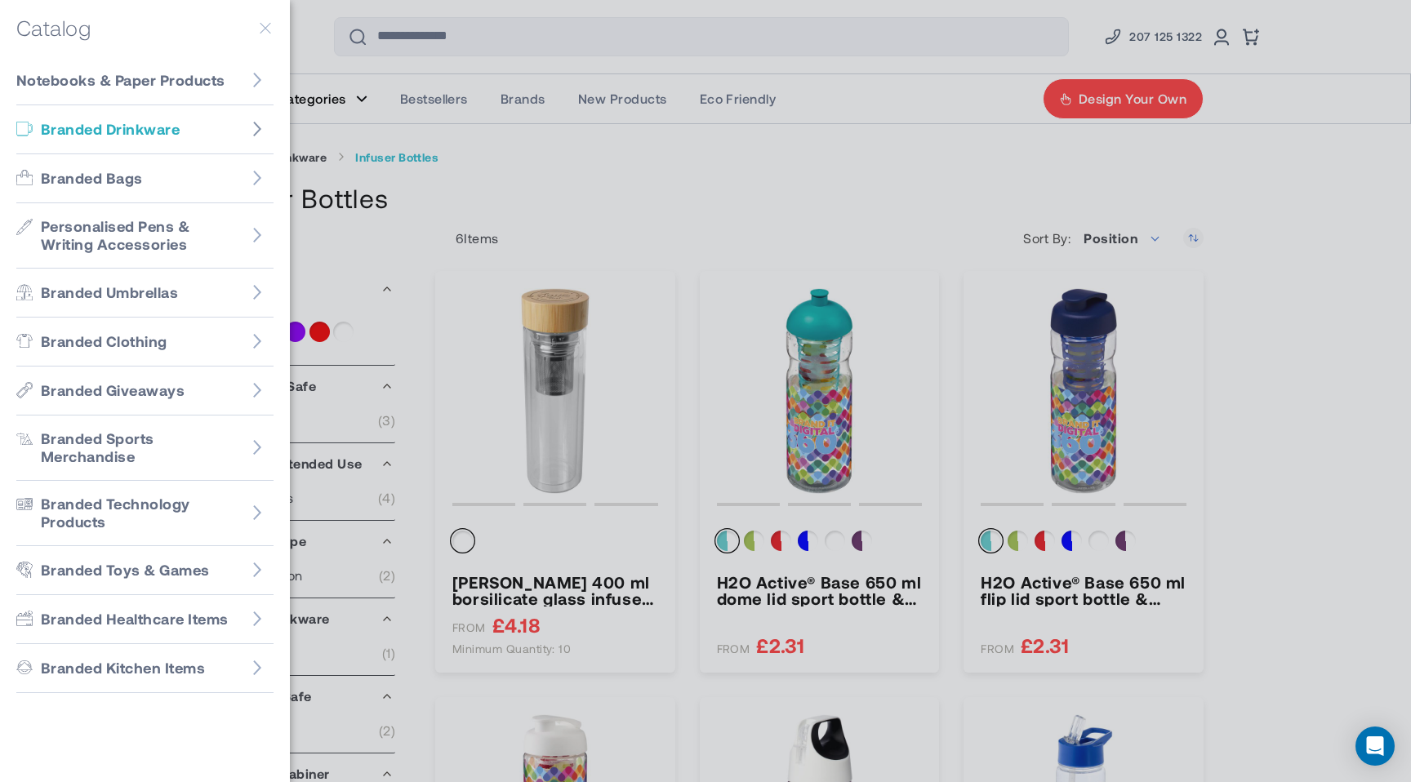
click at [255, 130] on icon "Go to Branded Drinkware" at bounding box center [257, 129] width 16 height 16
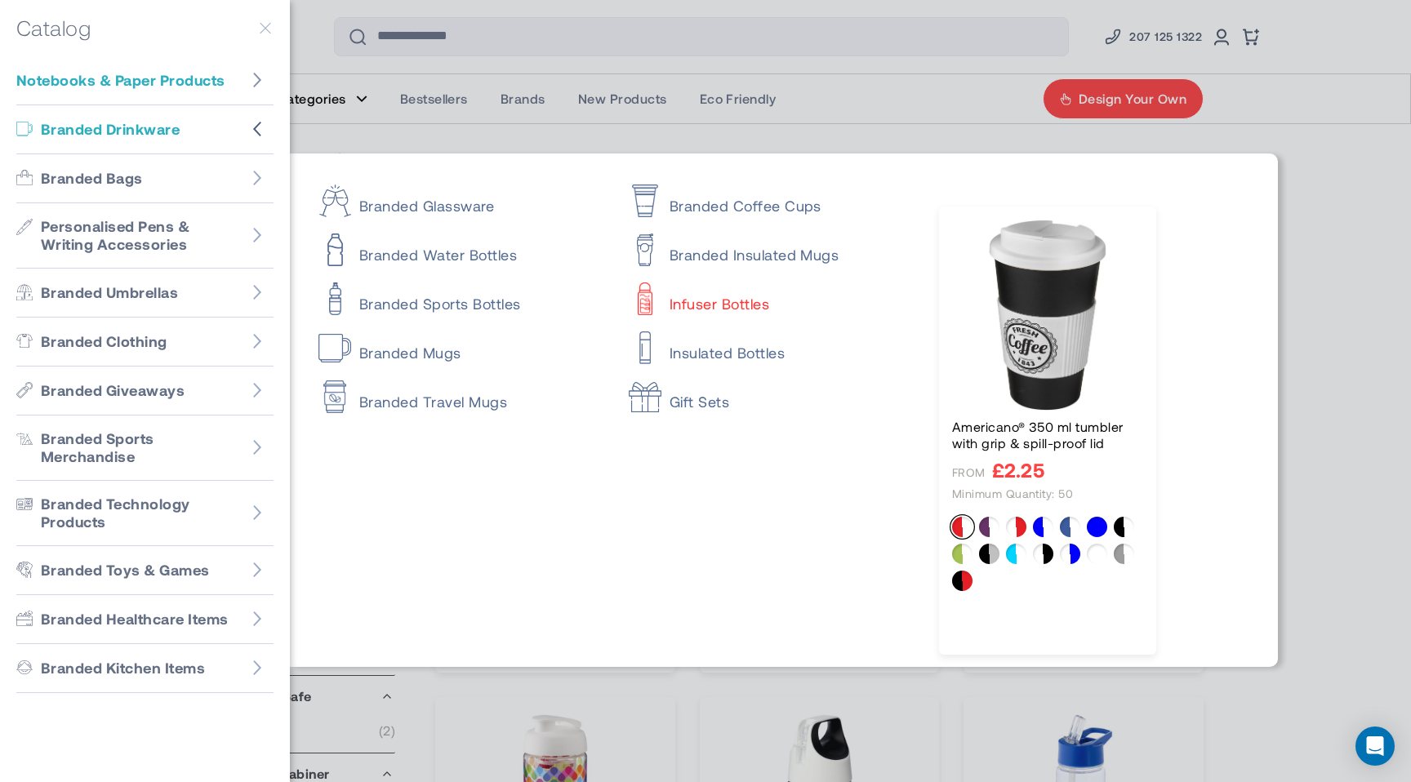
click at [263, 79] on icon "Go to Notebooks & Paper Products" at bounding box center [257, 80] width 16 height 16
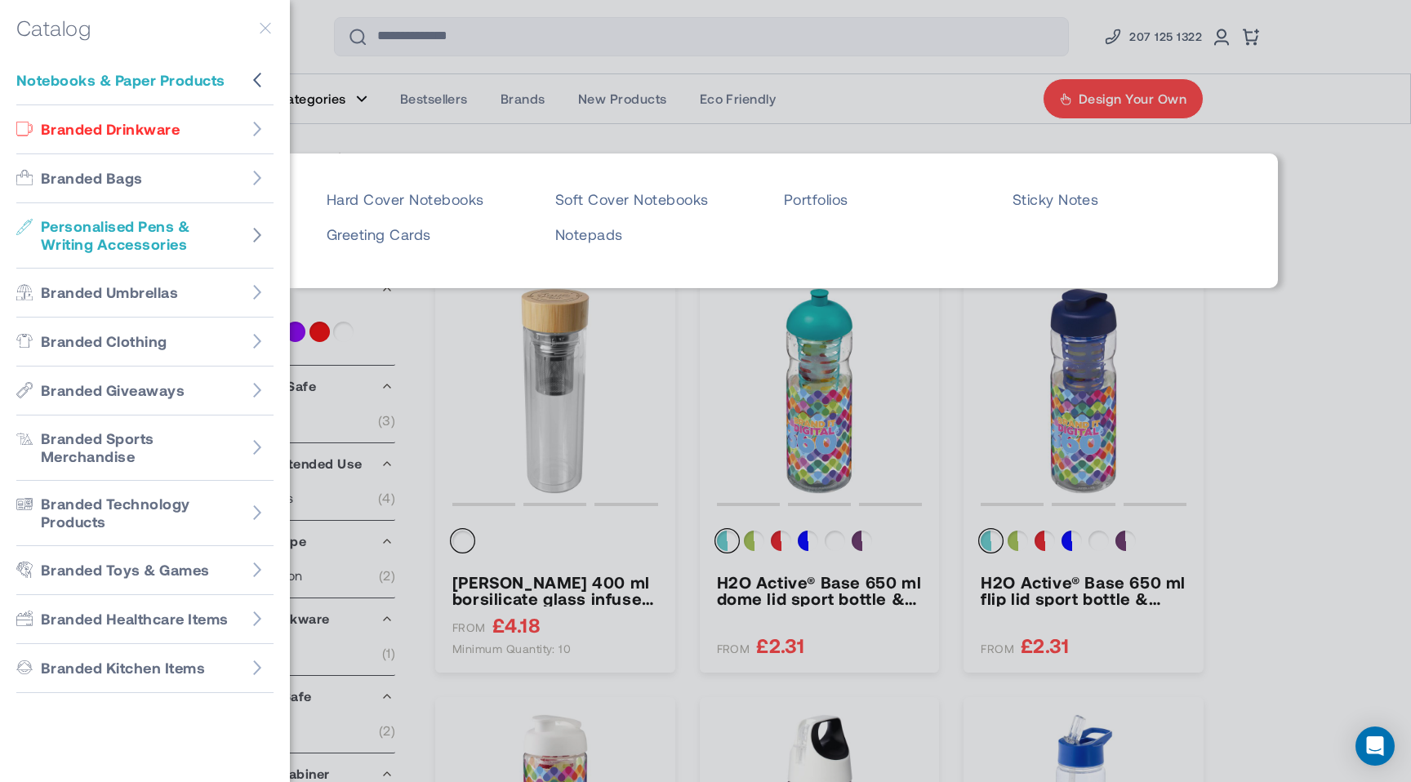
click at [261, 230] on icon "Go to Personalised Pens & Writing Accessories" at bounding box center [257, 235] width 16 height 16
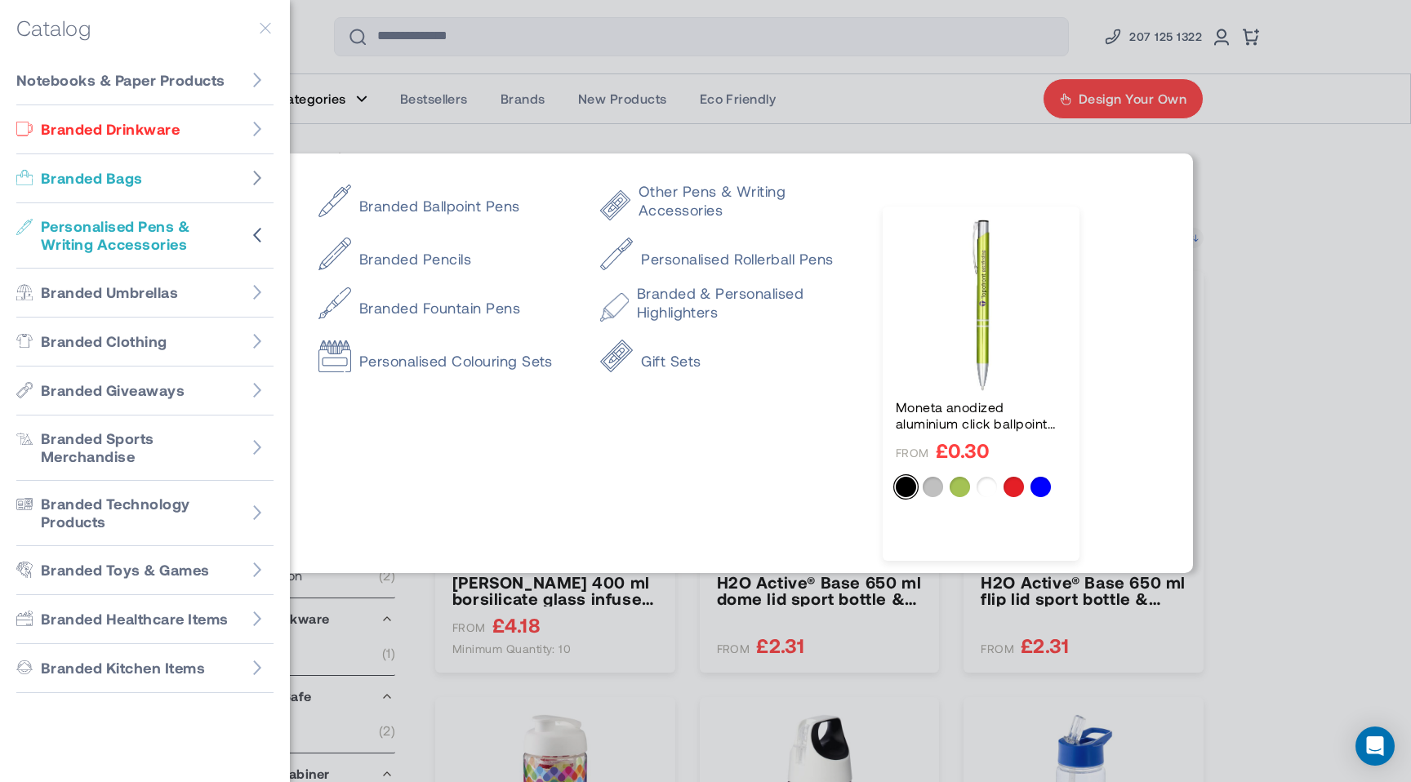
click at [261, 177] on icon "Go to Branded Bags" at bounding box center [257, 178] width 8 height 15
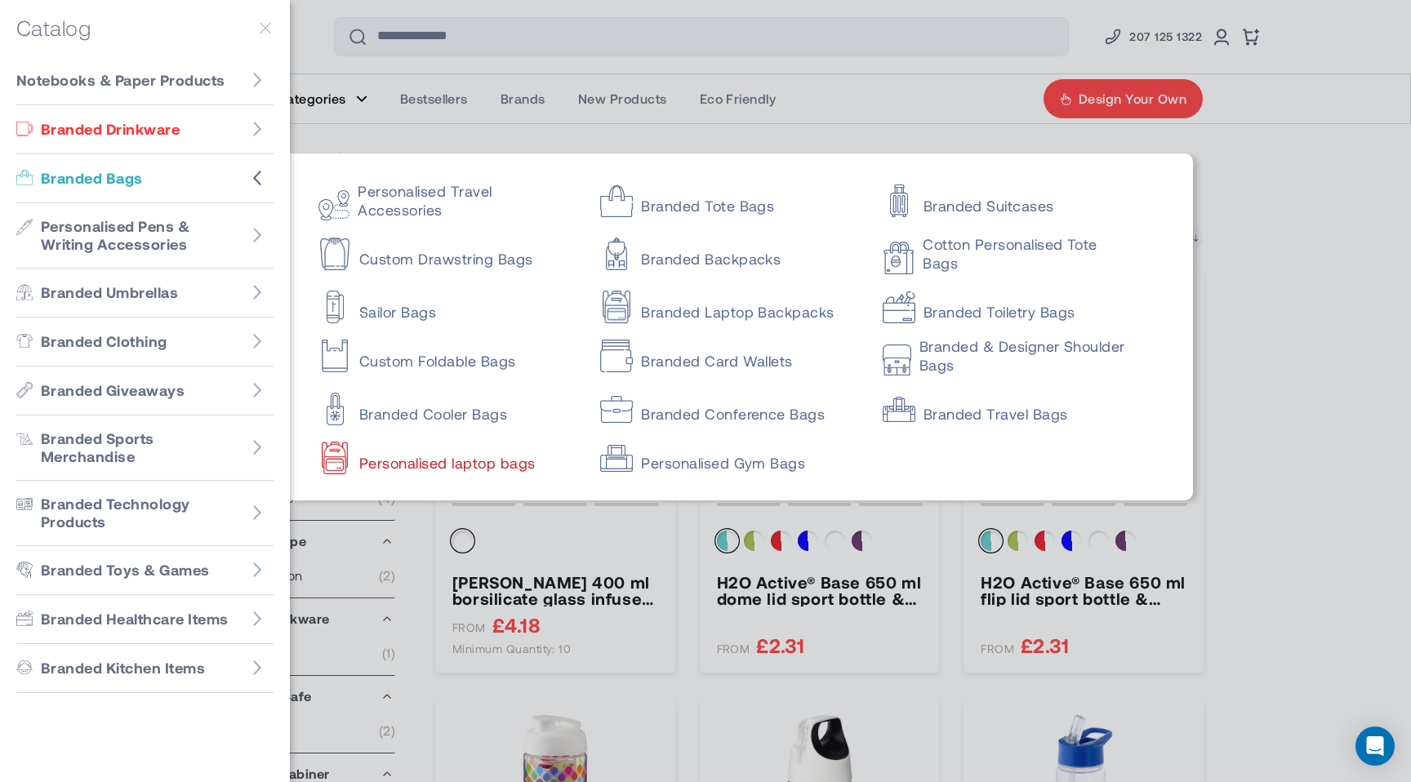
click at [466, 471] on link "Personalised laptop bags" at bounding box center [445, 455] width 253 height 33
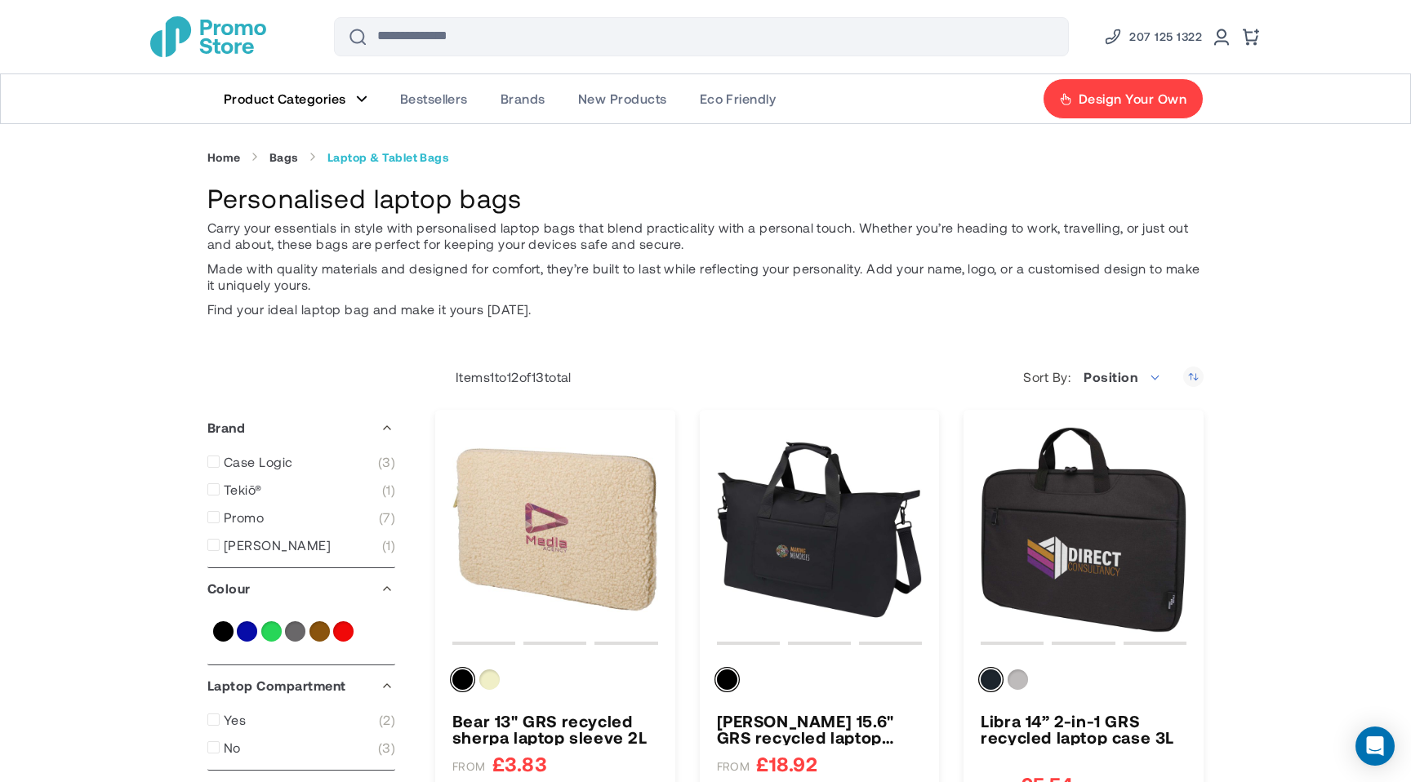
drag, startPoint x: 548, startPoint y: 204, endPoint x: 71, endPoint y: 182, distance: 477.5
drag, startPoint x: 211, startPoint y: 202, endPoint x: 516, endPoint y: 207, distance: 305.5
click at [516, 207] on h1 "Personalised laptop bags" at bounding box center [705, 198] width 996 height 35
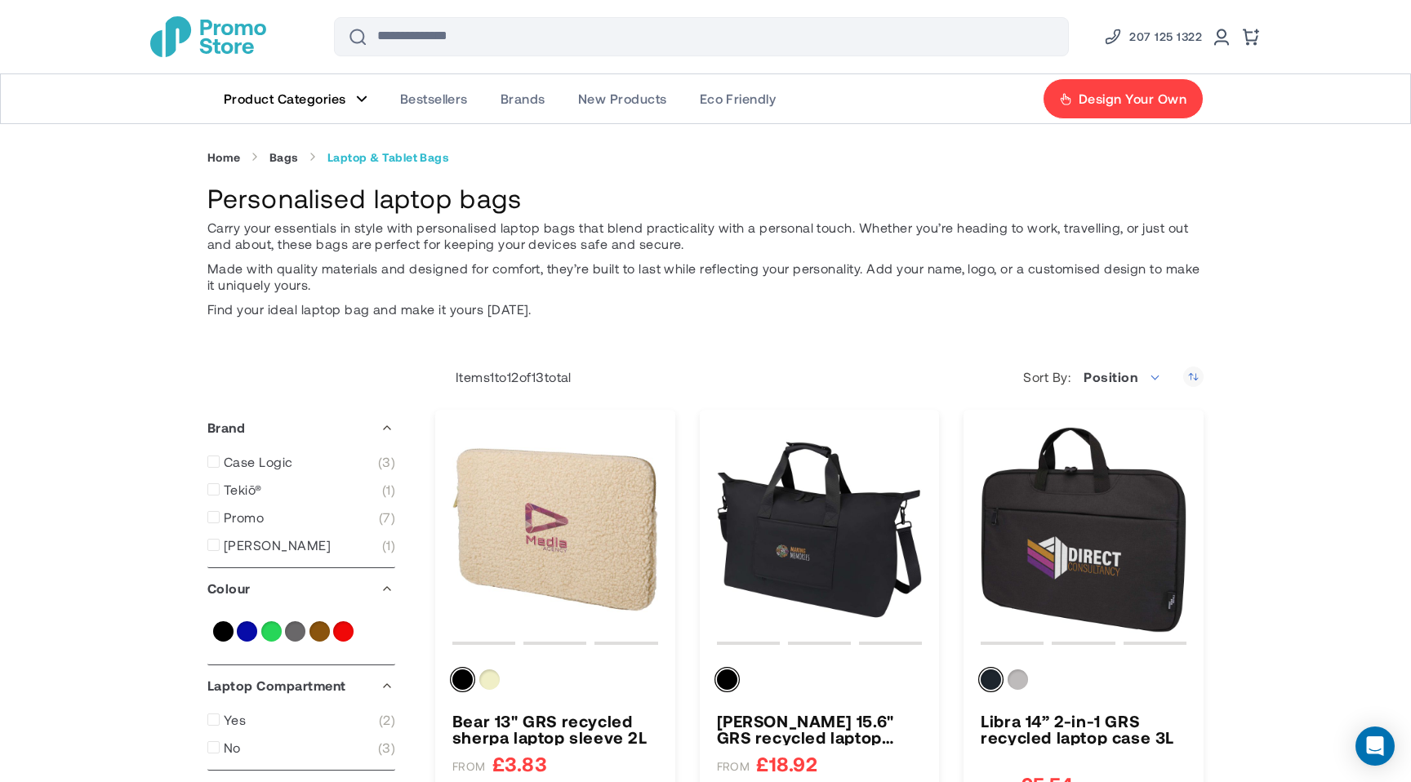
copy h1 "Personalised laptop bags"
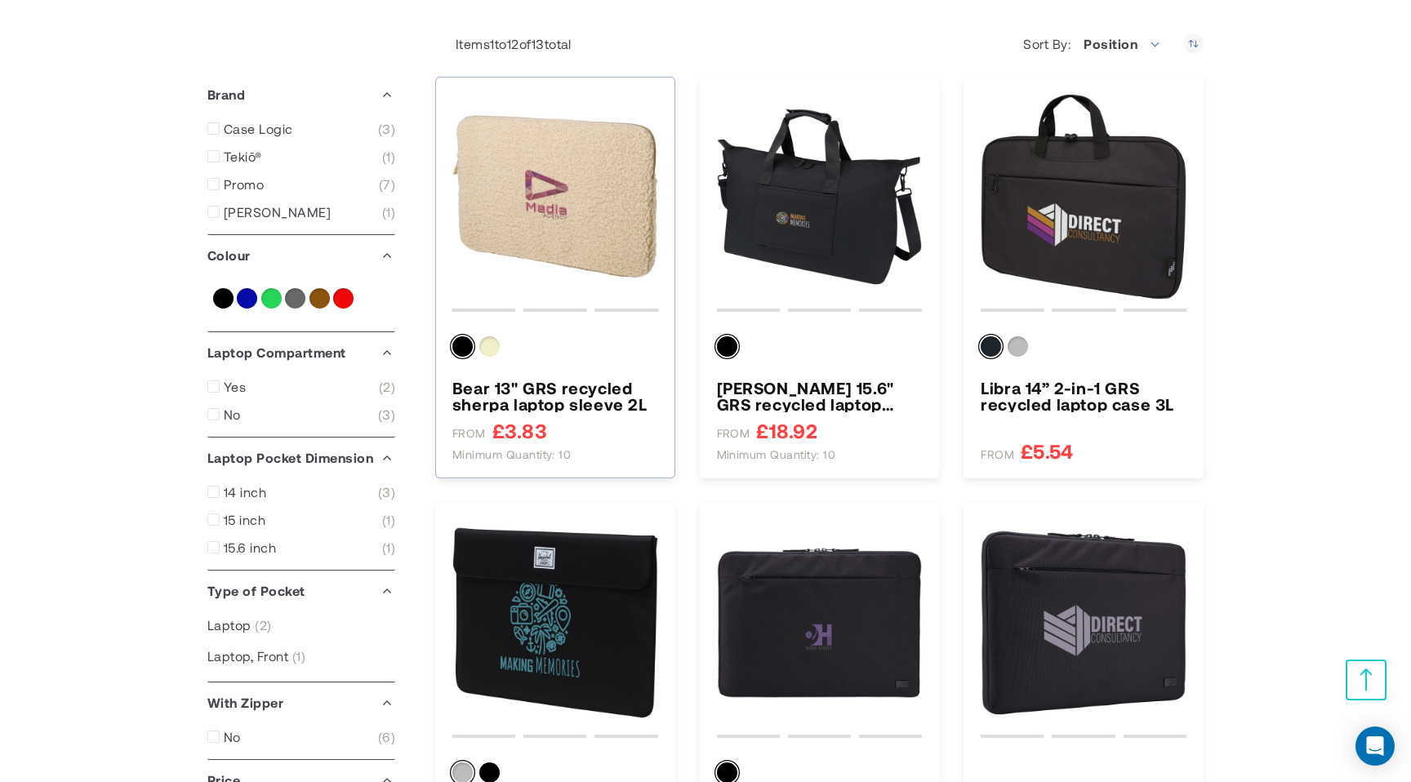
scroll to position [394, 0]
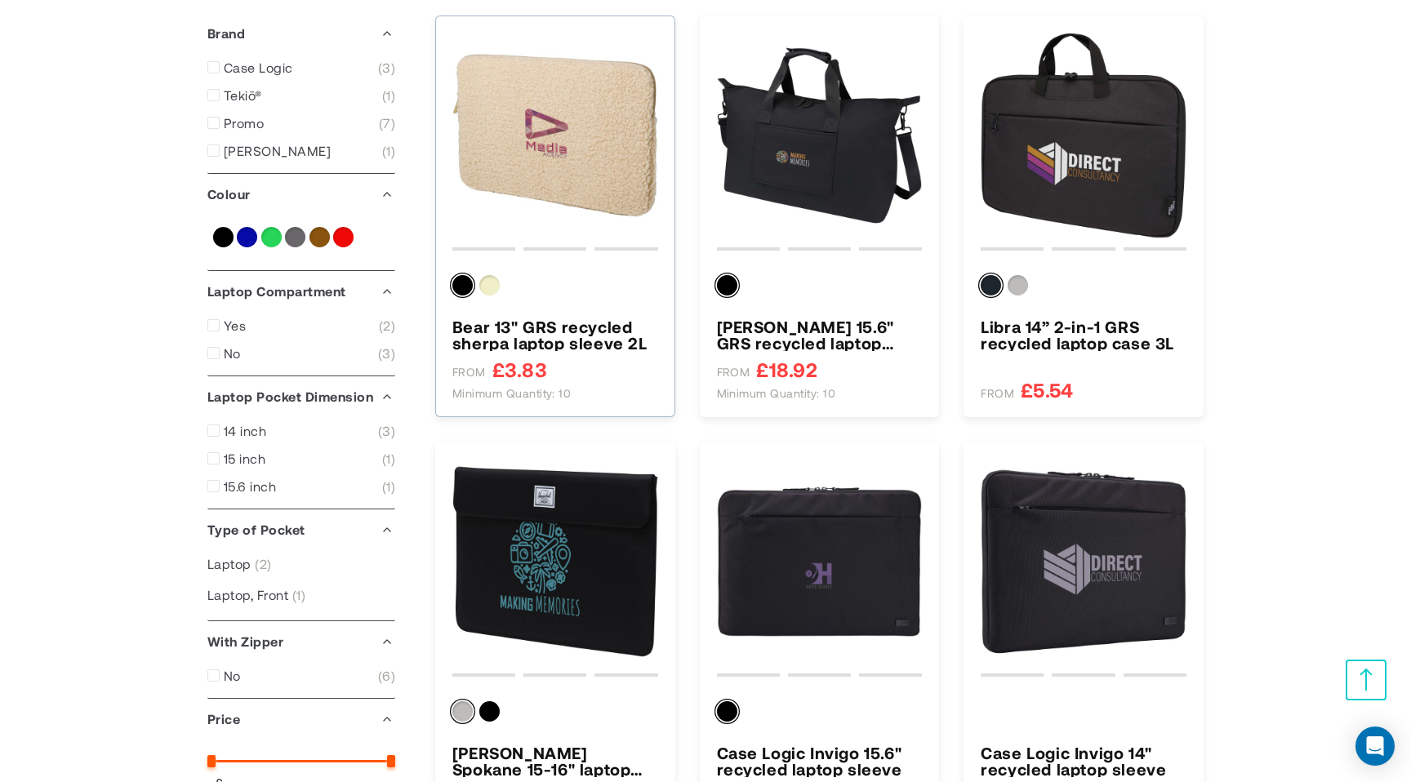
click at [556, 330] on h3 "Bear 13" GRS recycled sherpa laptop sleeve 2L" at bounding box center [555, 335] width 206 height 33
